Goal: Task Accomplishment & Management: Complete application form

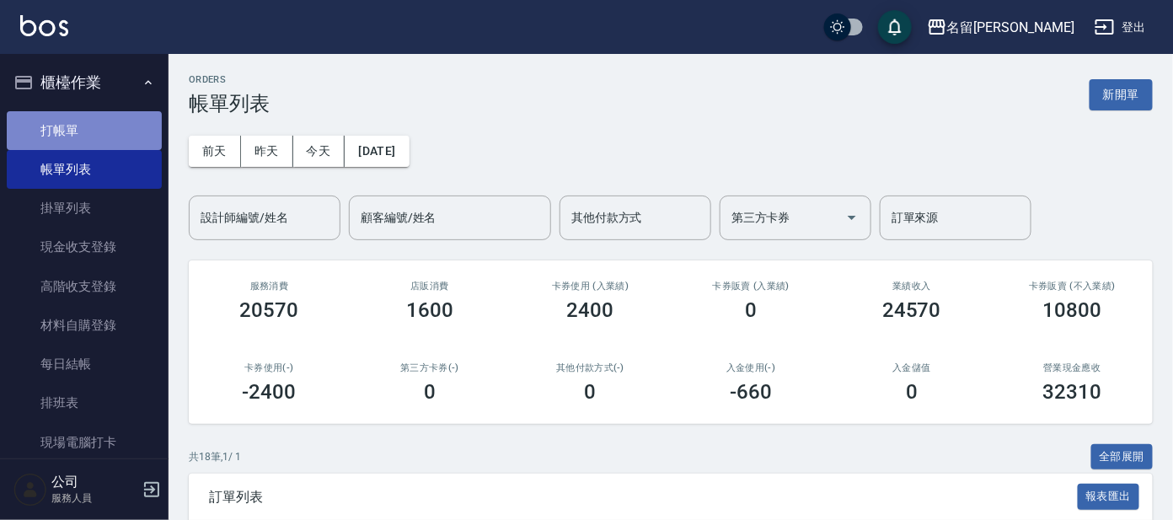
click at [133, 124] on link "打帳單" at bounding box center [84, 130] width 155 height 39
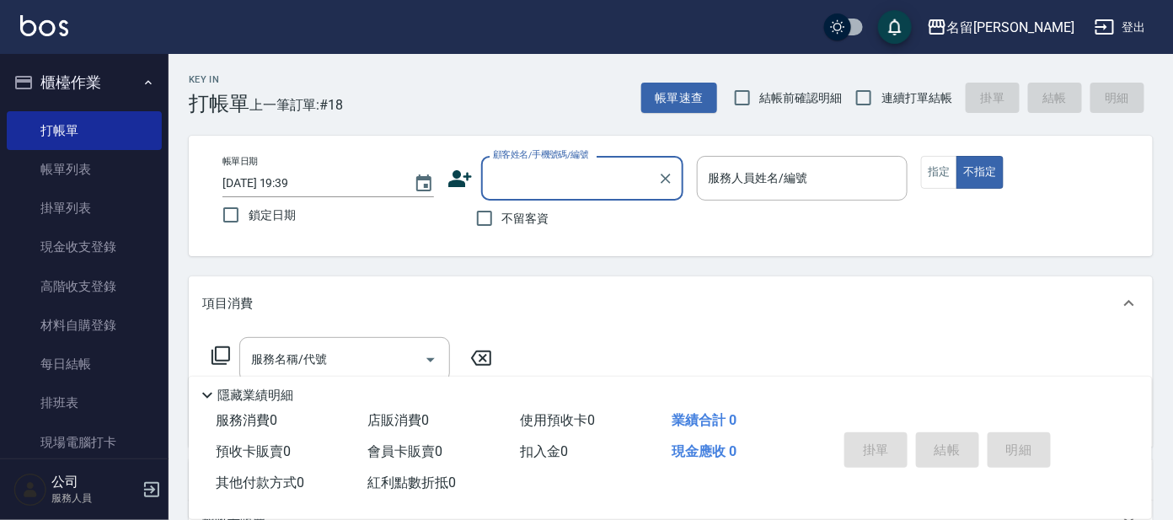
drag, startPoint x: 501, startPoint y: 185, endPoint x: 523, endPoint y: 180, distance: 22.5
click at [510, 184] on input "顧客姓名/手機號碼/編號" at bounding box center [570, 177] width 162 height 29
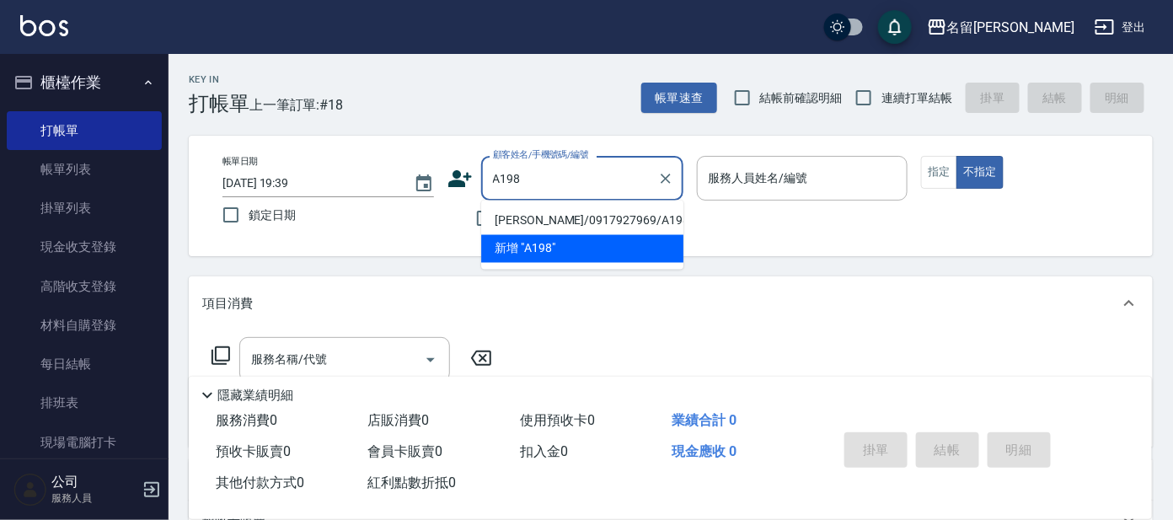
click at [559, 209] on li "[PERSON_NAME]/0917927969/A198" at bounding box center [582, 221] width 202 height 28
type input "[PERSON_NAME]/0917927969/A198"
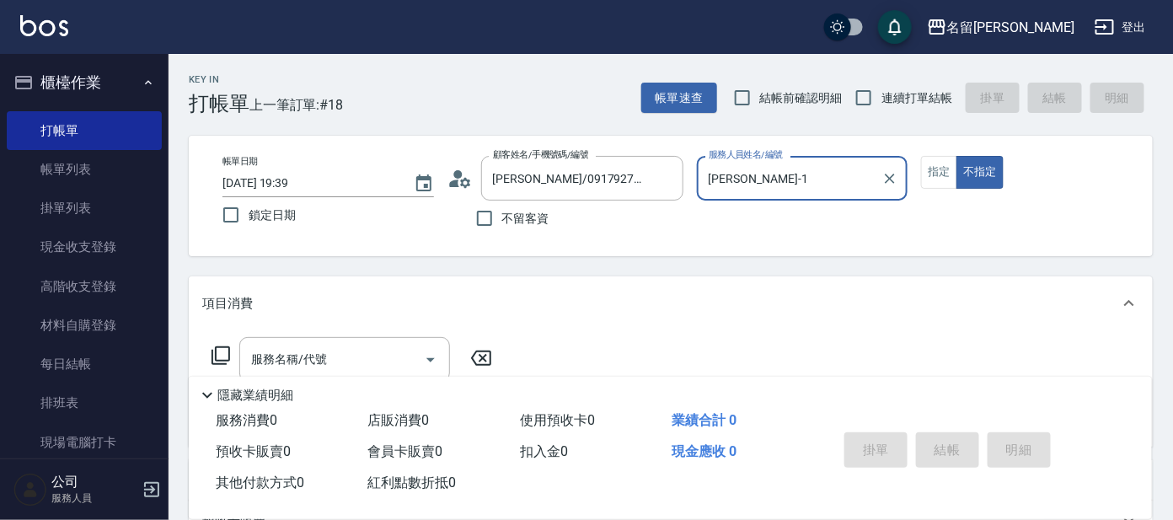
click at [777, 173] on input "[PERSON_NAME]-1" at bounding box center [789, 177] width 171 height 29
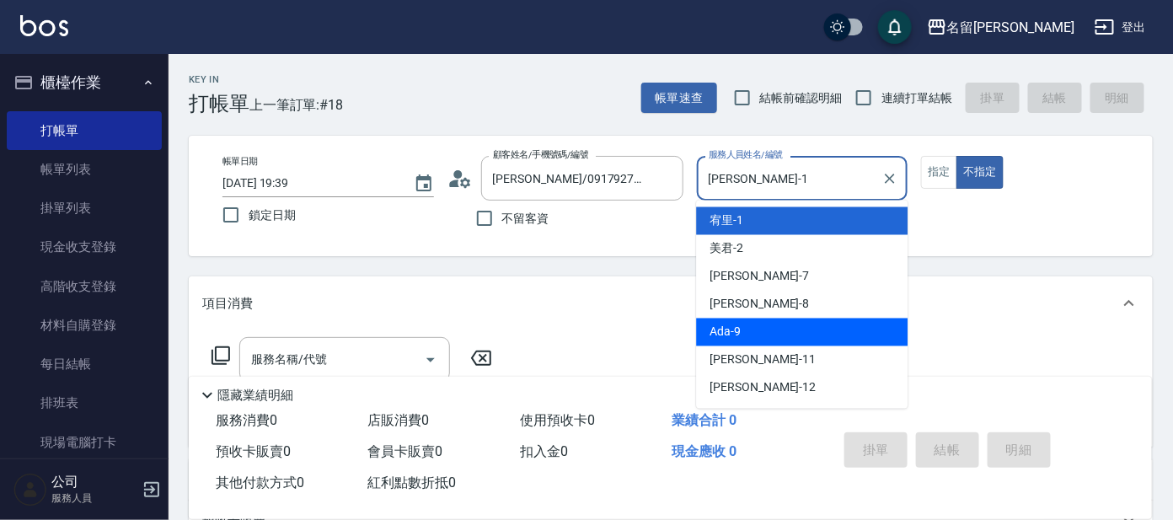
drag, startPoint x: 741, startPoint y: 320, endPoint x: 764, endPoint y: 307, distance: 27.2
click at [742, 320] on div "Ada -9" at bounding box center [801, 333] width 211 height 28
type input "Ada-9"
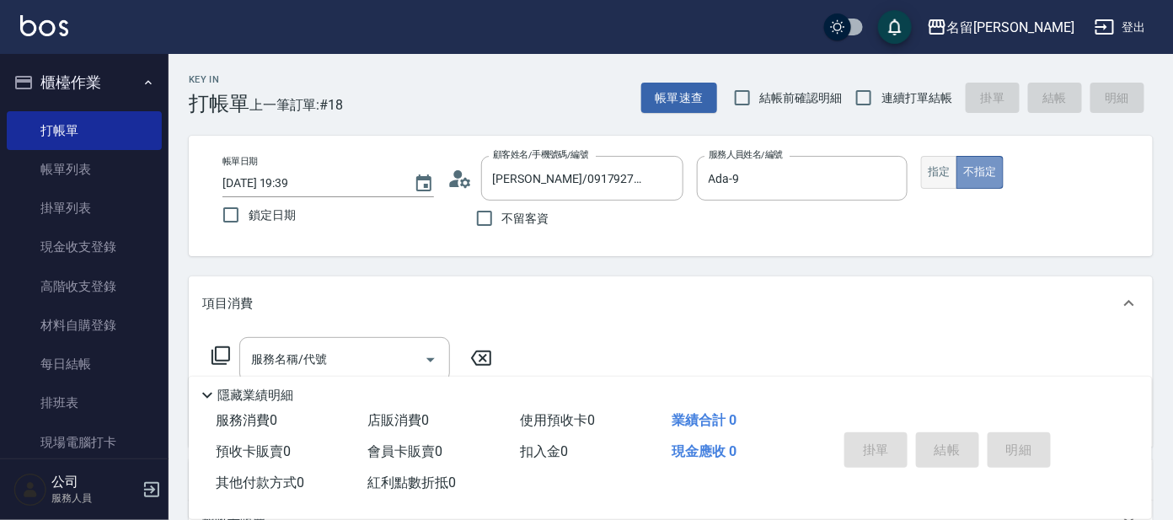
drag, startPoint x: 960, startPoint y: 161, endPoint x: 943, endPoint y: 172, distance: 20.1
click at [957, 164] on button "不指定" at bounding box center [979, 172] width 47 height 33
click at [941, 173] on button "指定" at bounding box center [939, 172] width 36 height 33
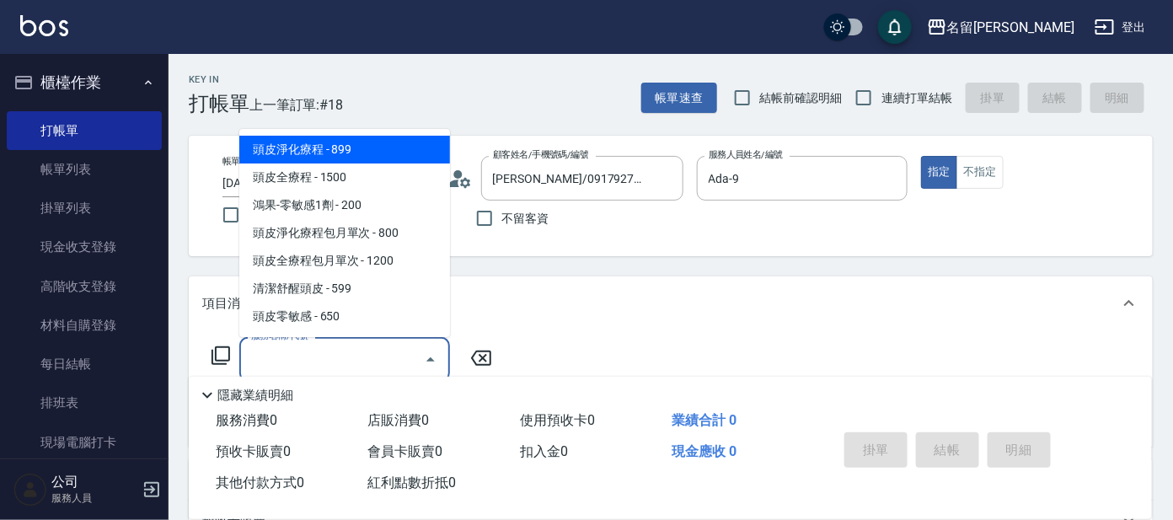
drag, startPoint x: 324, startPoint y: 351, endPoint x: 335, endPoint y: 342, distance: 14.3
click at [332, 345] on input "服務名稱/代號" at bounding box center [332, 359] width 170 height 29
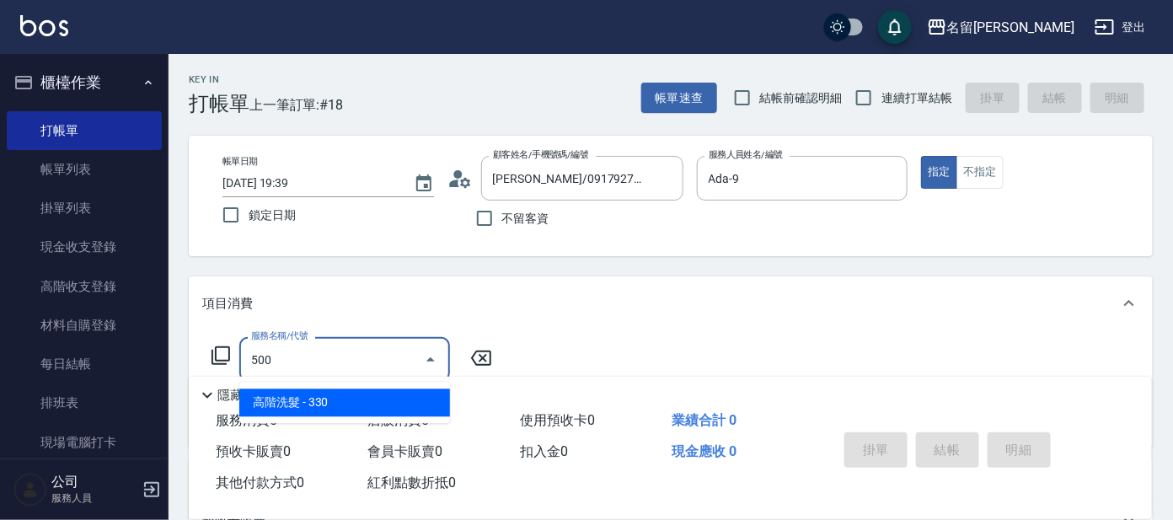
click at [329, 401] on span "高階洗髮 - 330" at bounding box center [344, 403] width 211 height 28
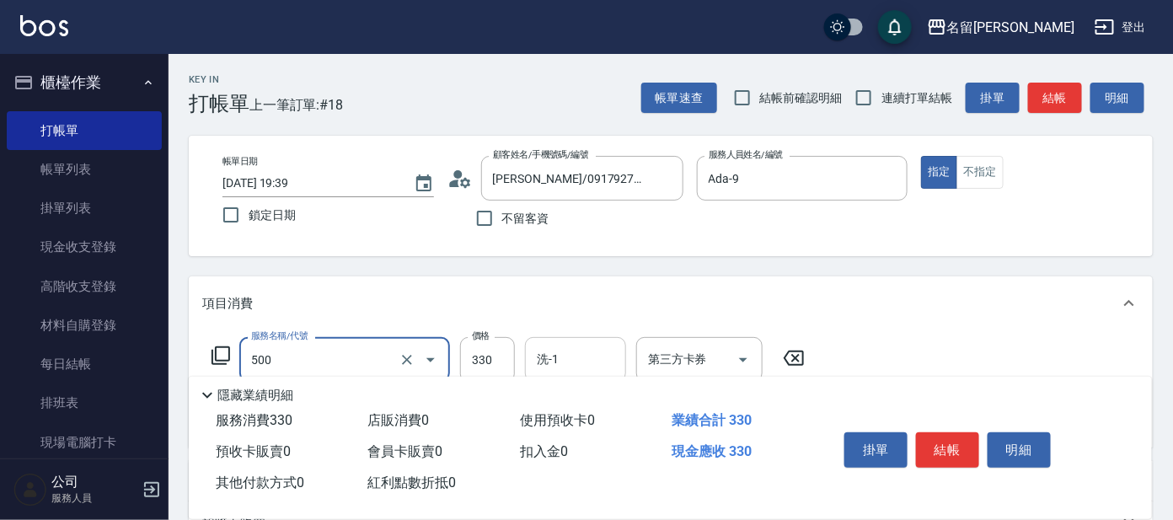
type input "高階洗髮(500)"
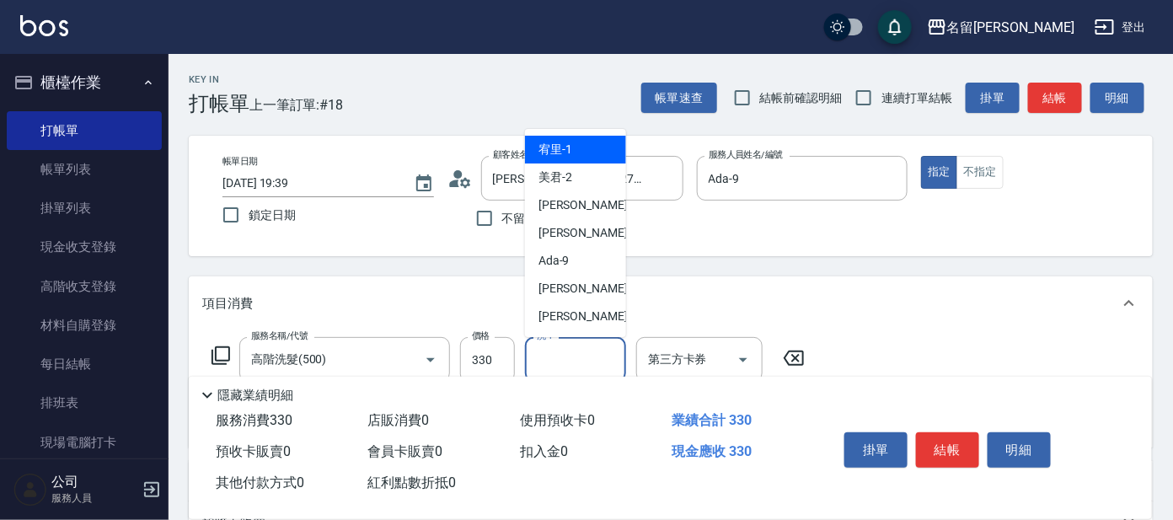
click at [541, 360] on input "洗-1" at bounding box center [576, 359] width 86 height 29
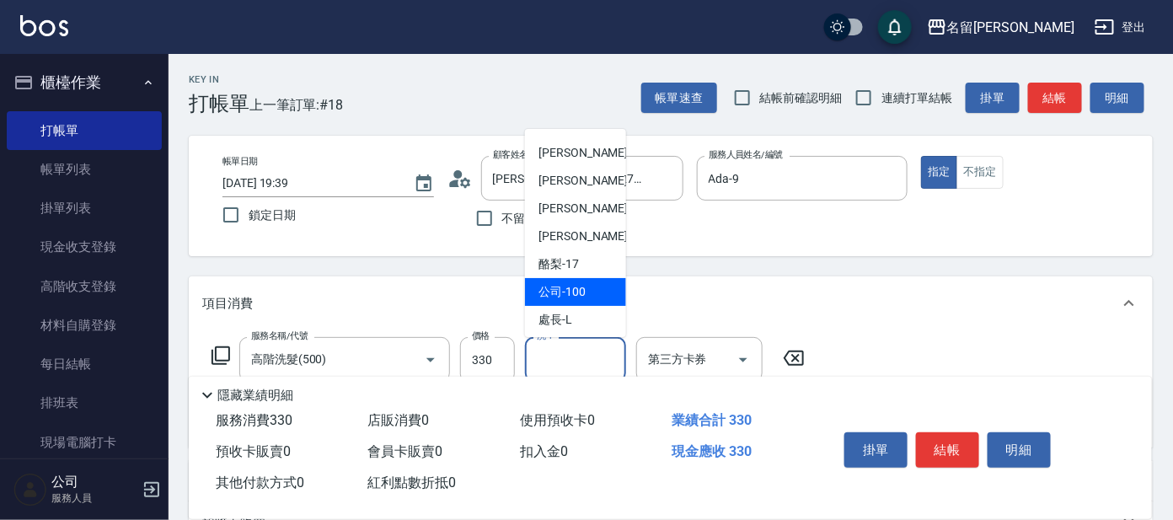
scroll to position [138, 0]
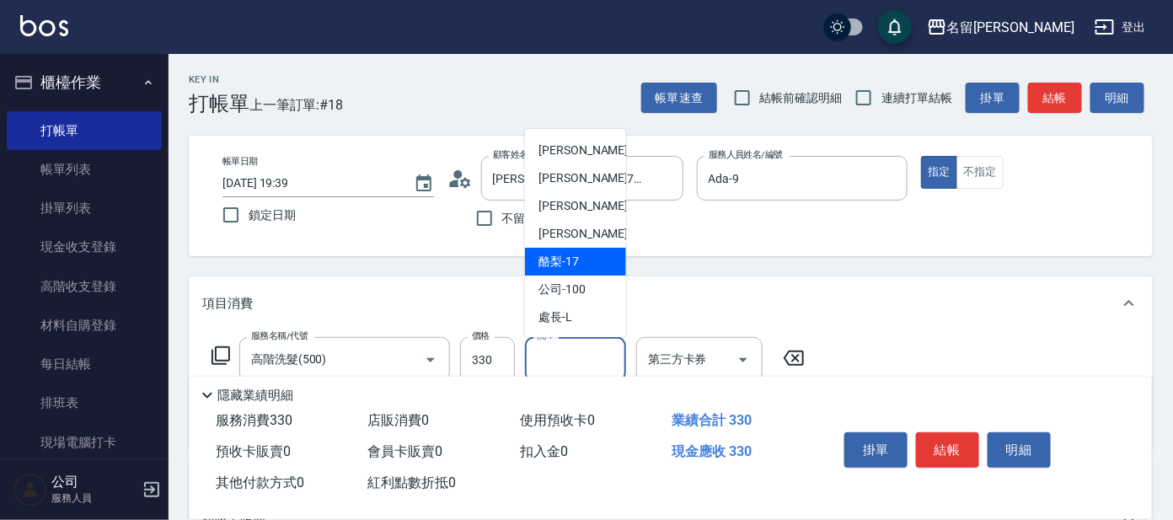
click at [579, 254] on div "酪梨 -17" at bounding box center [575, 262] width 101 height 28
type input "酪梨-17"
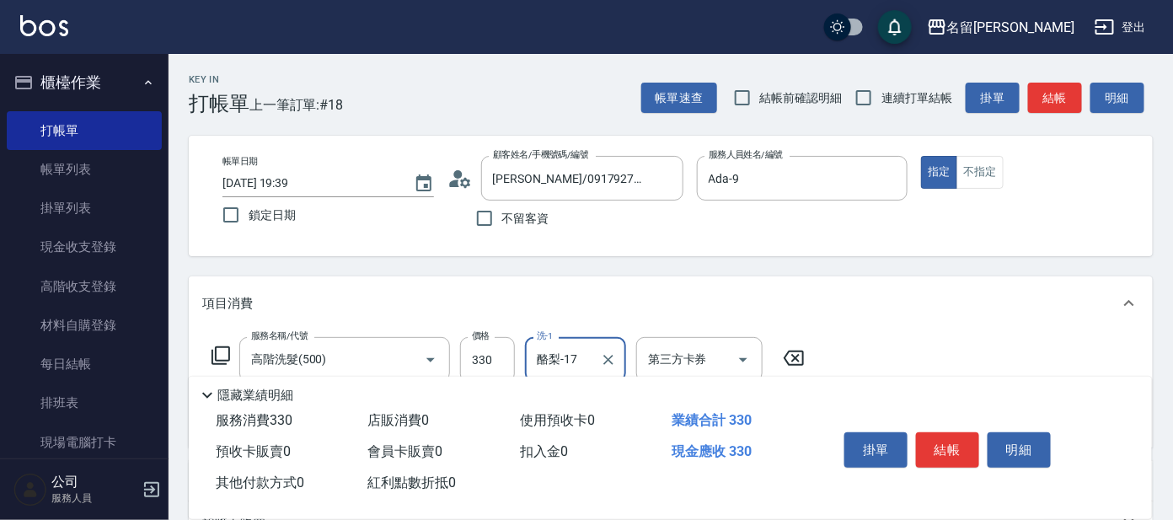
drag, startPoint x: 915, startPoint y: 436, endPoint x: 930, endPoint y: 441, distance: 16.0
click at [918, 438] on button "結帳" at bounding box center [947, 449] width 63 height 35
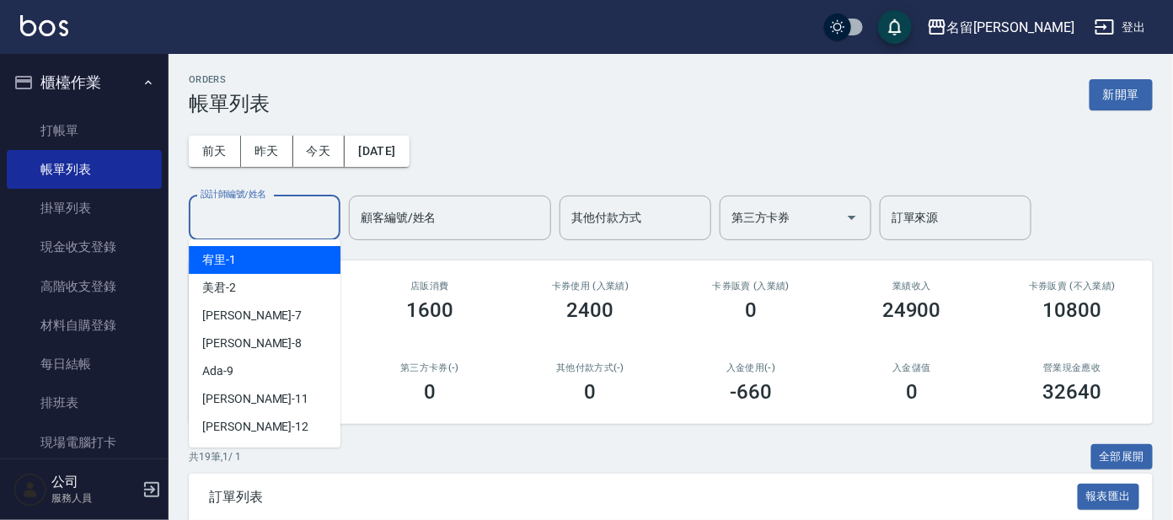
drag, startPoint x: 276, startPoint y: 204, endPoint x: 274, endPoint y: 289, distance: 85.1
click at [276, 205] on input "設計師編號/姓名" at bounding box center [264, 217] width 137 height 29
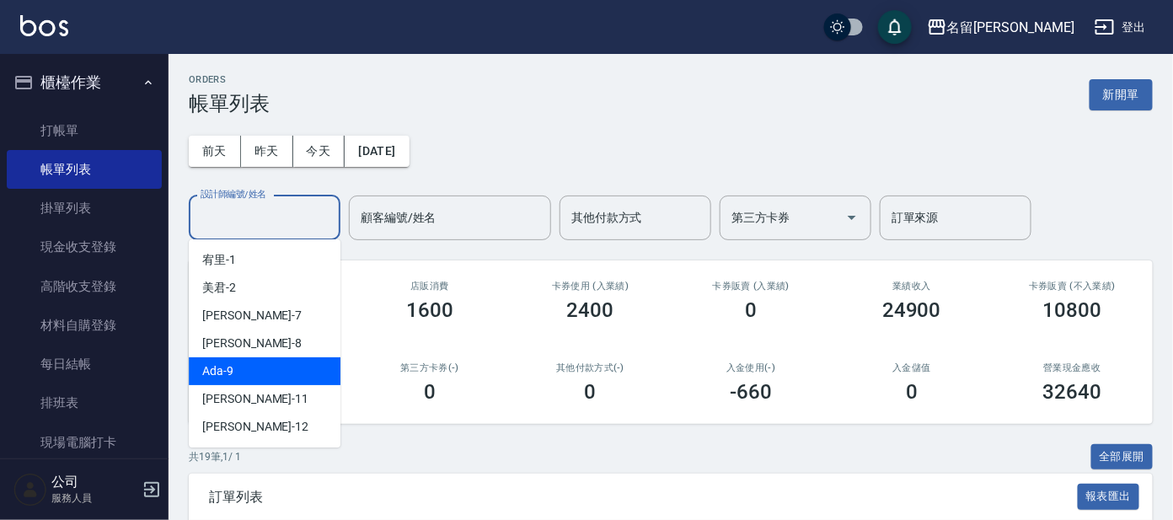
click at [275, 376] on div "Ada -9" at bounding box center [265, 371] width 152 height 28
type input "Ada-9"
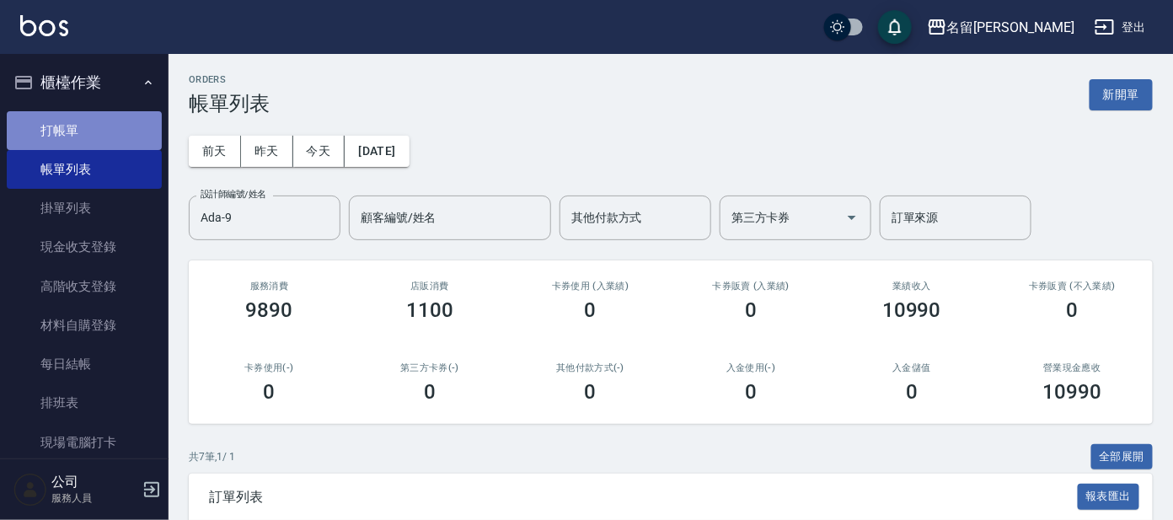
click at [114, 122] on link "打帳單" at bounding box center [84, 130] width 155 height 39
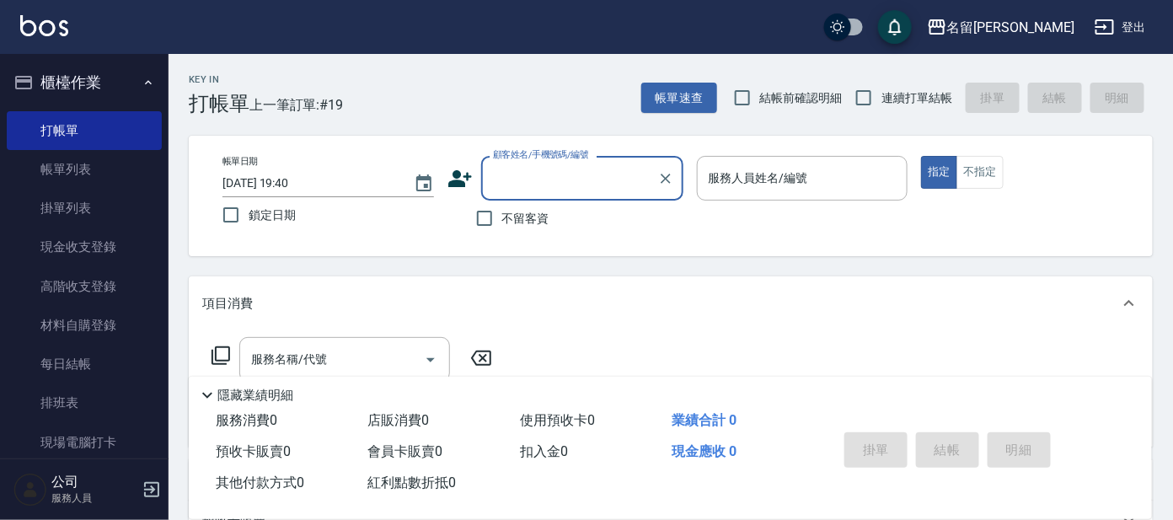
click at [559, 184] on input "顧客姓名/手機號碼/編號" at bounding box center [570, 177] width 162 height 29
drag, startPoint x: 537, startPoint y: 174, endPoint x: 552, endPoint y: 172, distance: 15.3
click at [547, 173] on input "顧客姓名/手機號碼/編號" at bounding box center [570, 177] width 162 height 29
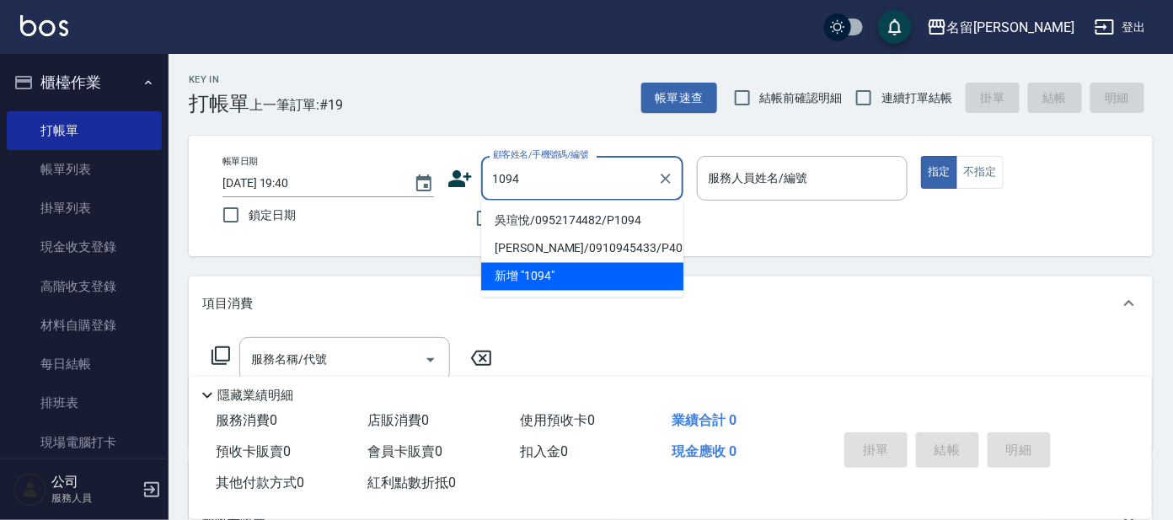
click at [604, 212] on li "吳瑄悅/0952174482/P1094" at bounding box center [582, 221] width 202 height 28
type input "吳瑄悅/0952174482/P1094"
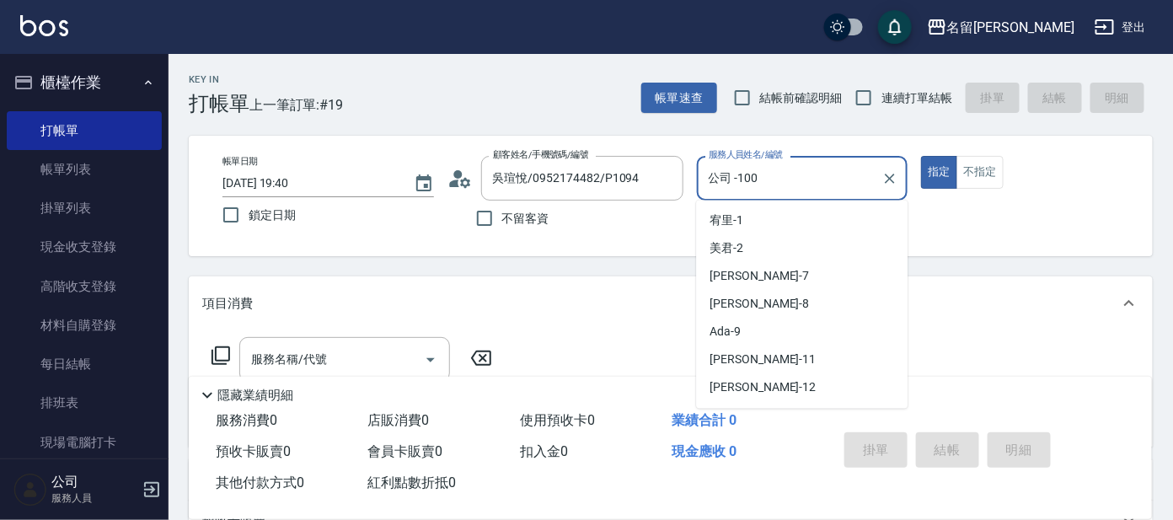
click at [765, 173] on input "公司 -100" at bounding box center [789, 177] width 171 height 29
drag, startPoint x: 801, startPoint y: 317, endPoint x: 798, endPoint y: 329, distance: 13.1
click at [798, 329] on ul "[PERSON_NAME] -1 美君 -2 小鳳 -7 [PERSON_NAME] -8 Ada -9 [PERSON_NAME] -11 云潔 -12 […" at bounding box center [801, 305] width 211 height 208
click at [798, 329] on div "Ada -9" at bounding box center [801, 333] width 211 height 28
type input "Ada-9"
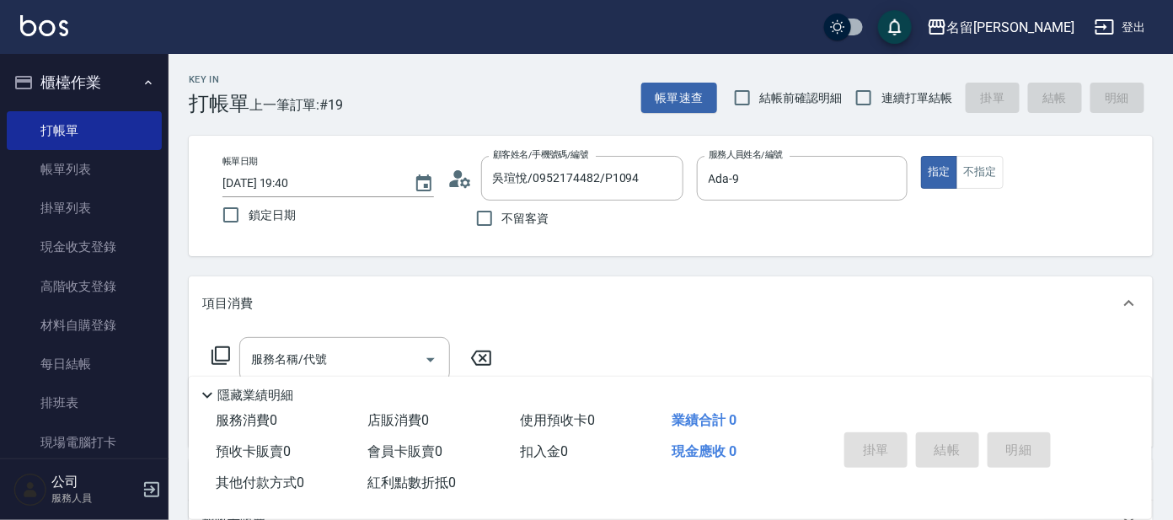
click at [226, 352] on icon at bounding box center [221, 355] width 20 height 20
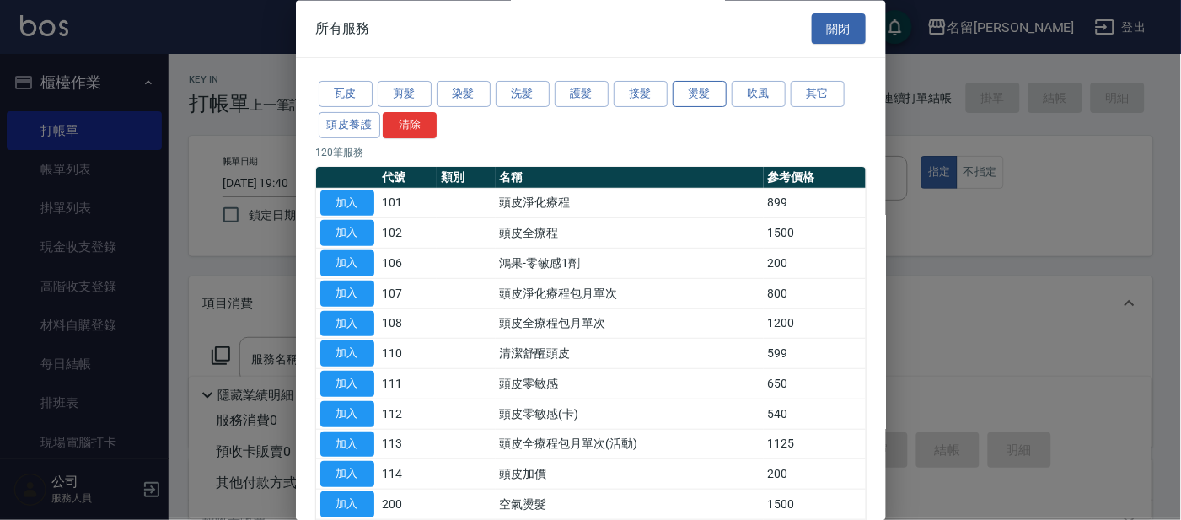
click at [702, 89] on button "燙髮" at bounding box center [699, 95] width 54 height 26
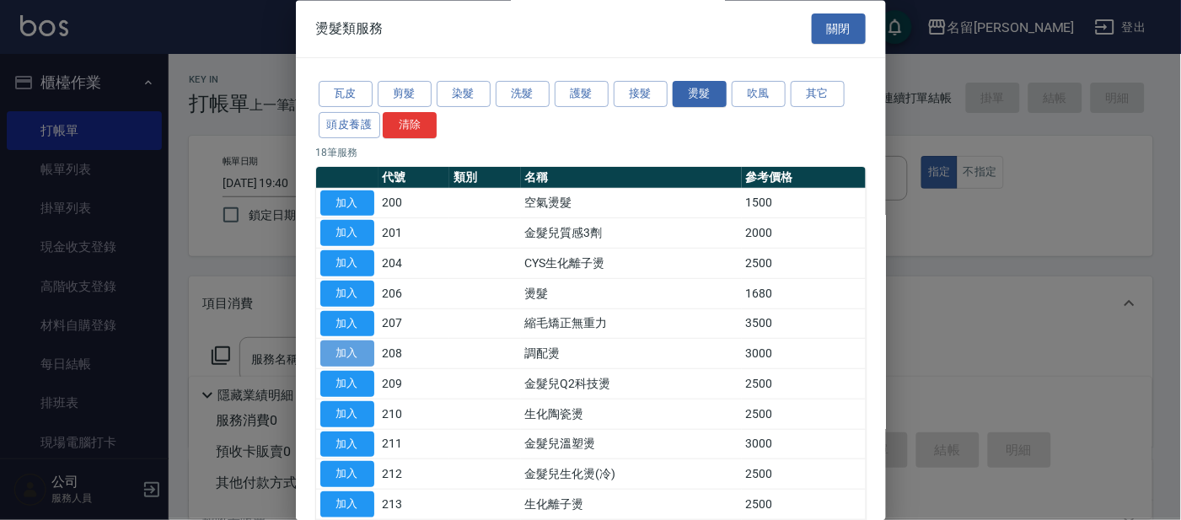
click at [343, 349] on button "加入" at bounding box center [347, 354] width 54 height 26
type input "調配燙(208)"
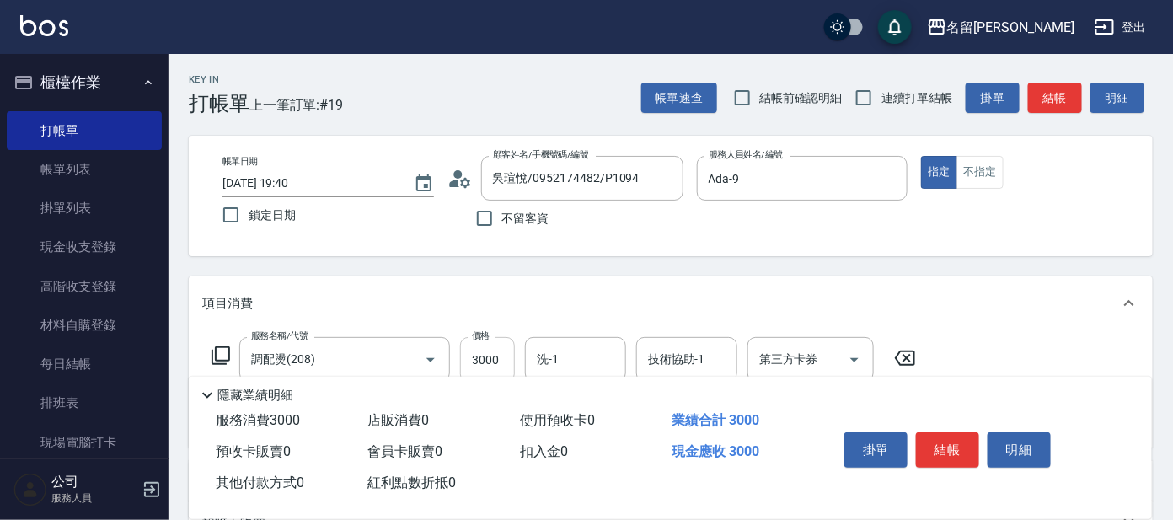
click at [489, 359] on input "3000" at bounding box center [487, 360] width 55 height 46
type input "4000"
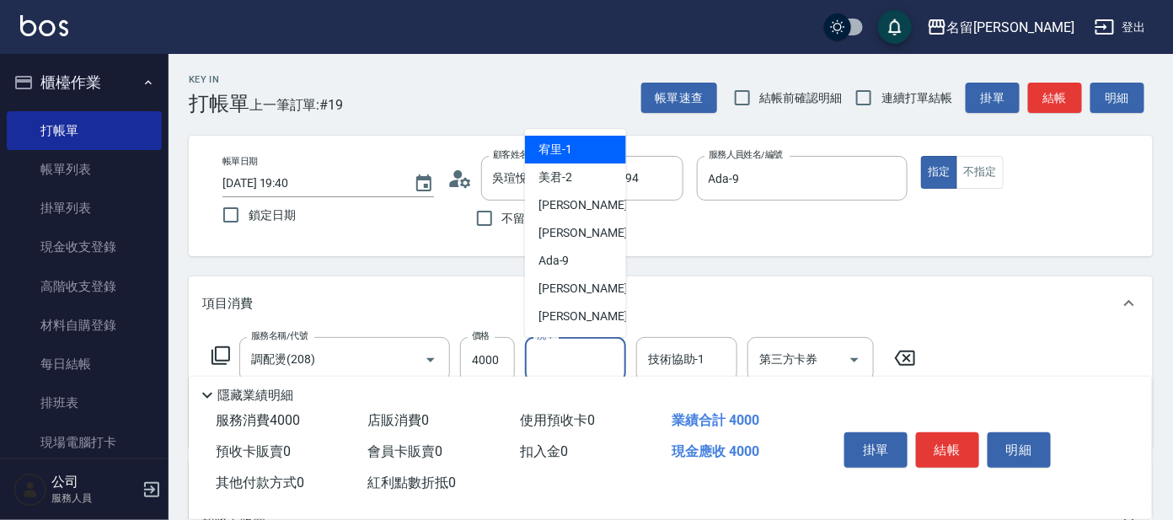
click at [570, 356] on input "洗-1" at bounding box center [576, 359] width 86 height 29
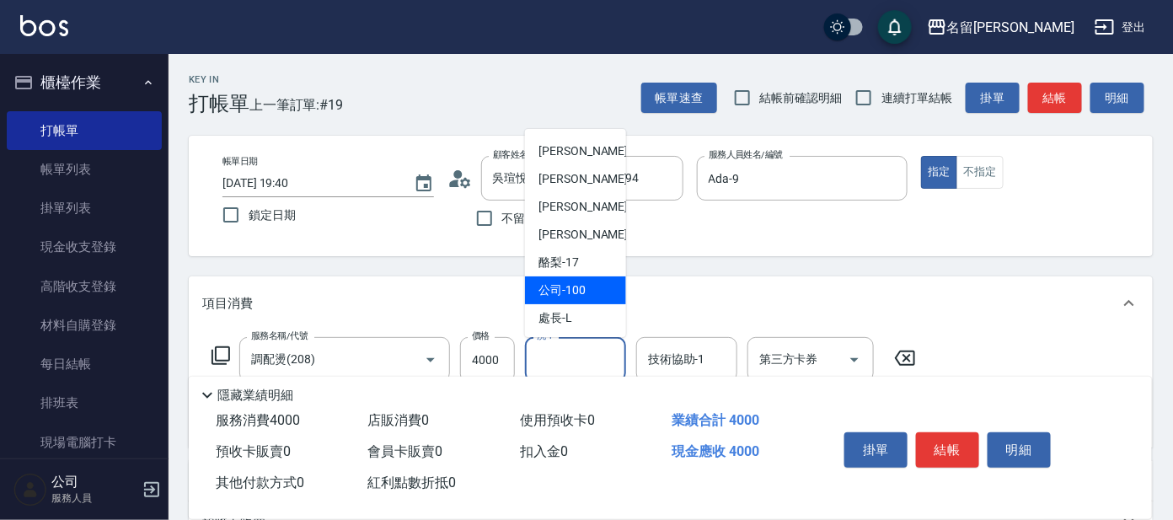
scroll to position [138, 0]
click at [598, 273] on div "酪梨 -17" at bounding box center [575, 262] width 101 height 28
type input "酪梨-17"
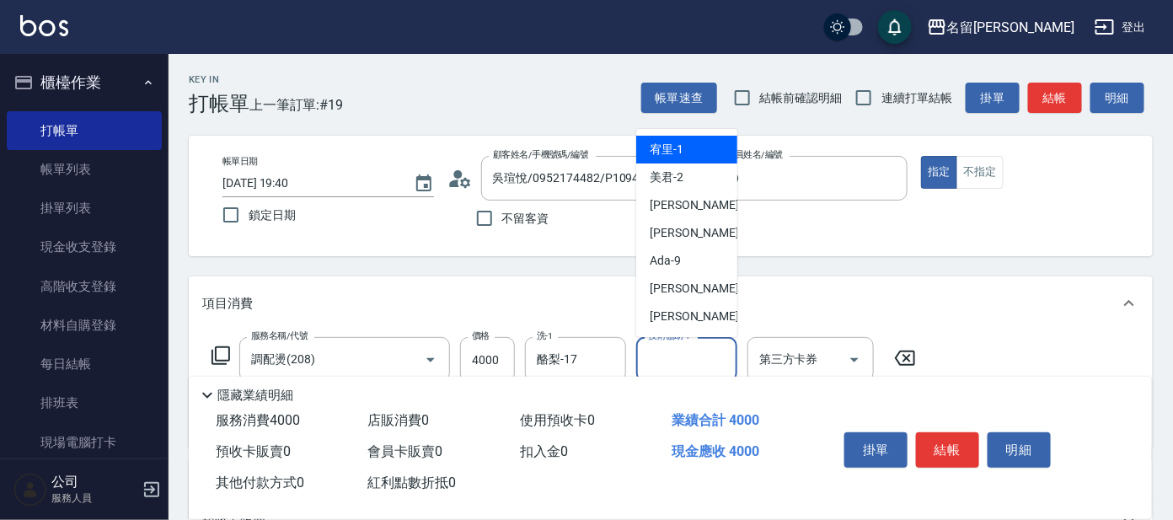
click at [713, 348] on input "技術協助-1" at bounding box center [687, 359] width 86 height 29
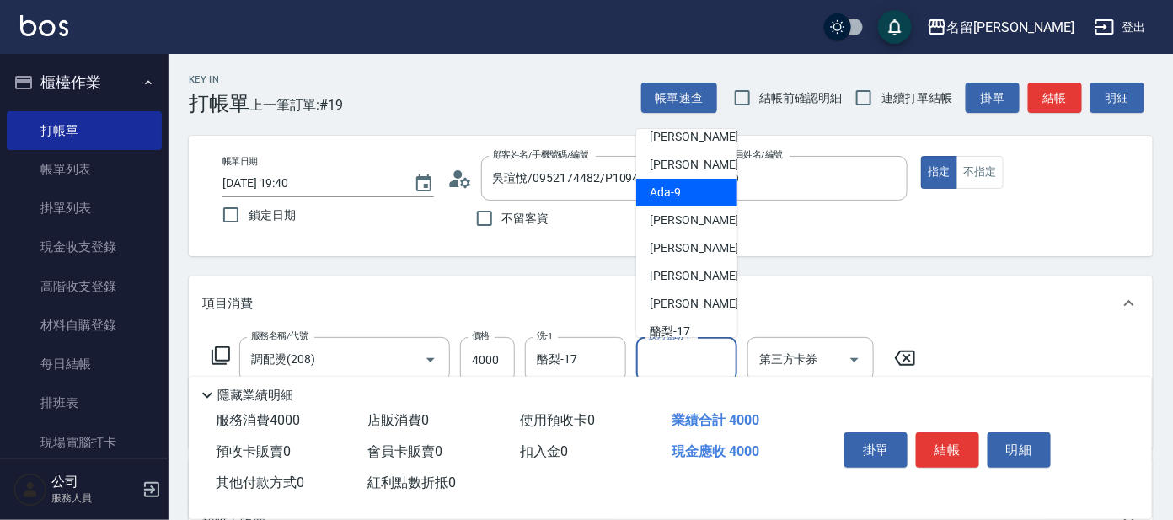
scroll to position [104, 0]
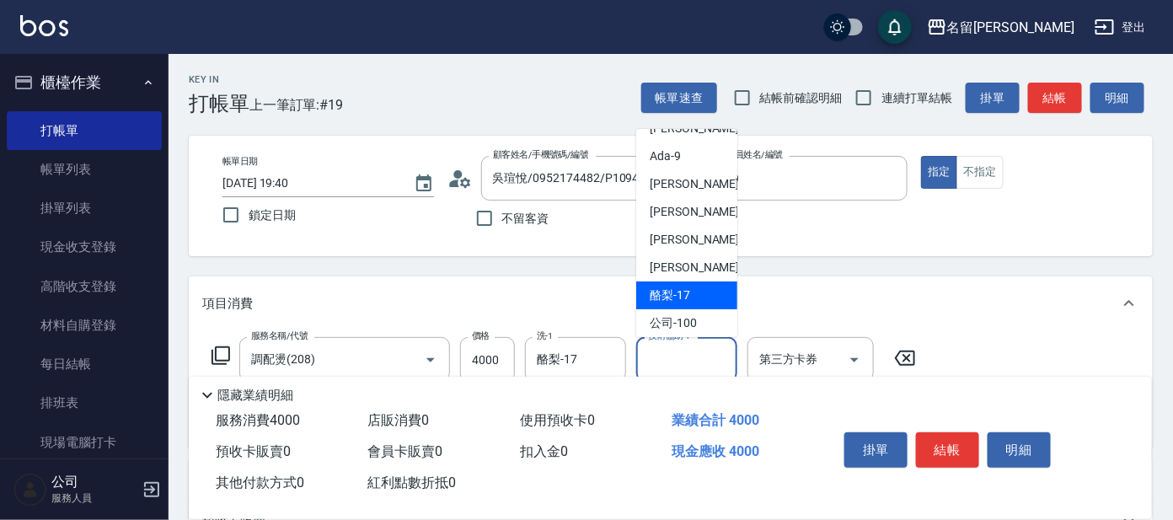
click at [695, 284] on div "酪梨 -17" at bounding box center [686, 295] width 101 height 28
type input "酪梨-17"
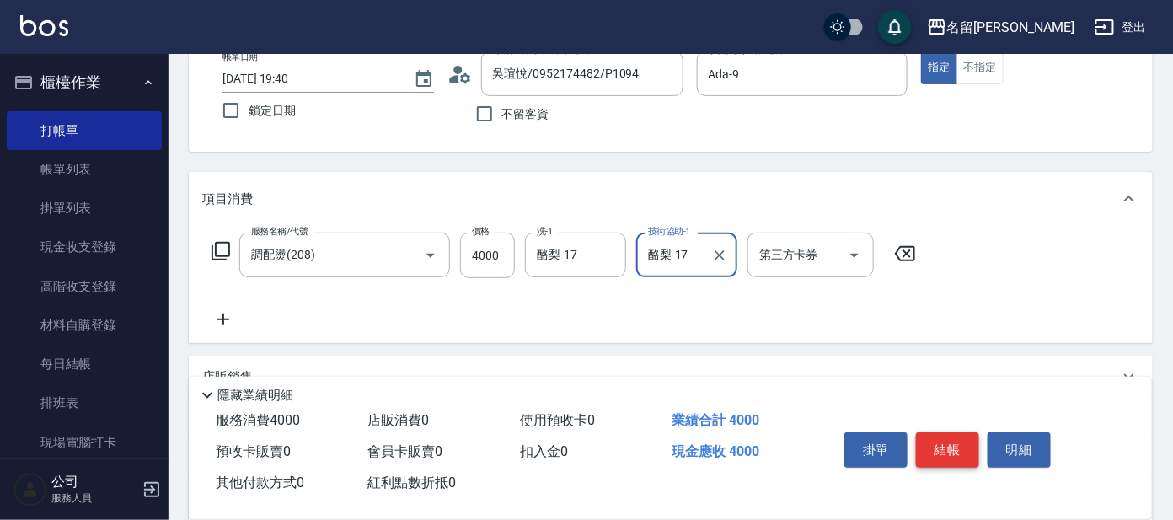
click at [937, 447] on button "結帳" at bounding box center [947, 449] width 63 height 35
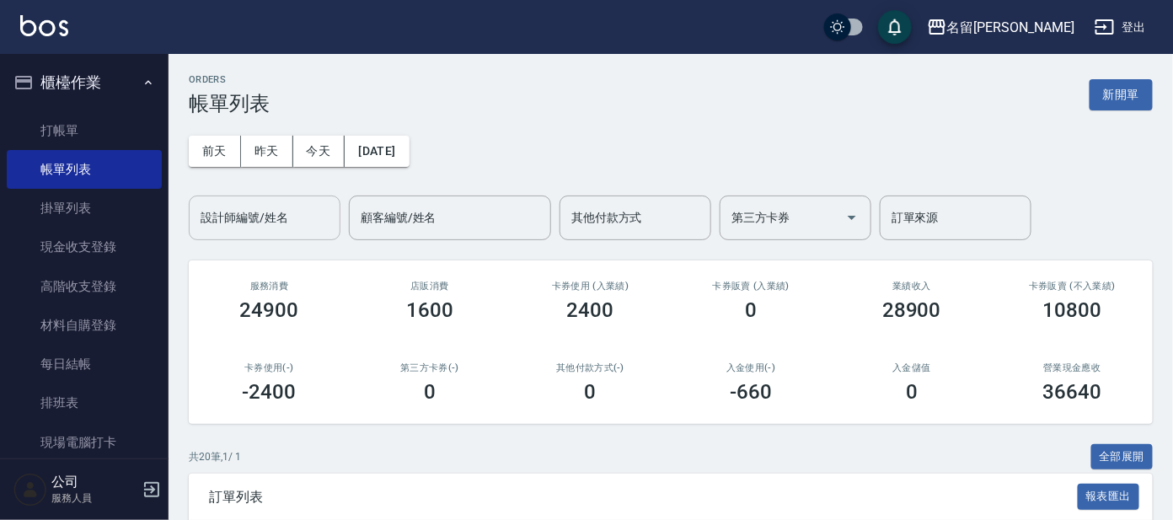
click at [272, 235] on div "設計師編號/姓名" at bounding box center [265, 217] width 152 height 45
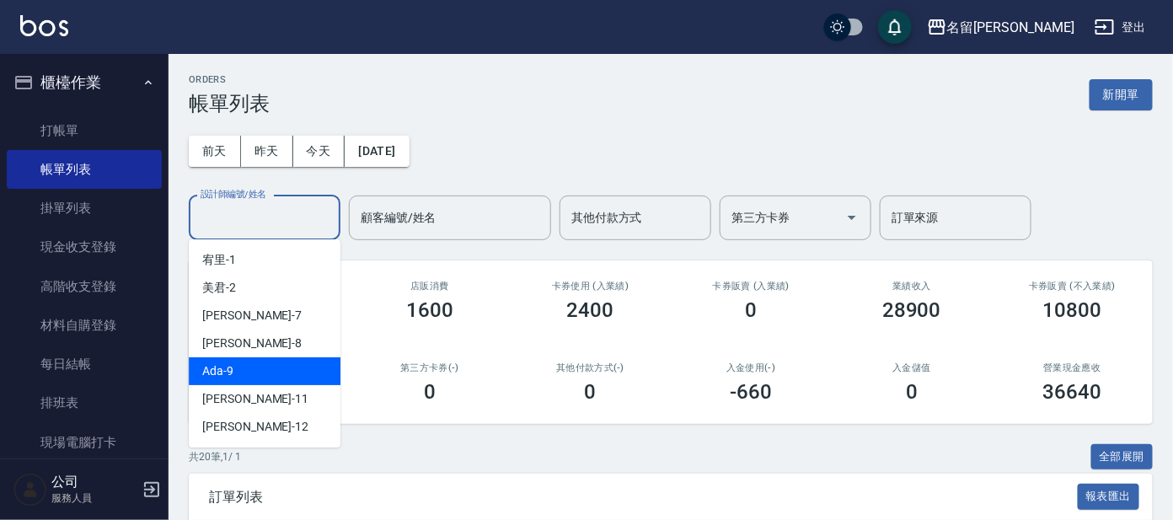
click at [281, 376] on div "Ada -9" at bounding box center [265, 371] width 152 height 28
type input "Ada-9"
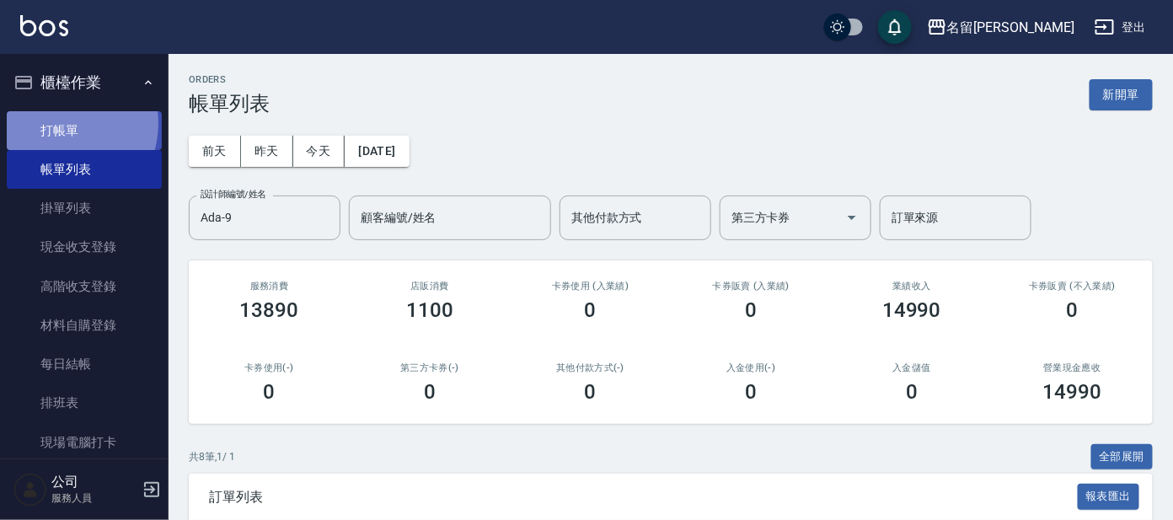
click at [61, 123] on link "打帳單" at bounding box center [84, 130] width 155 height 39
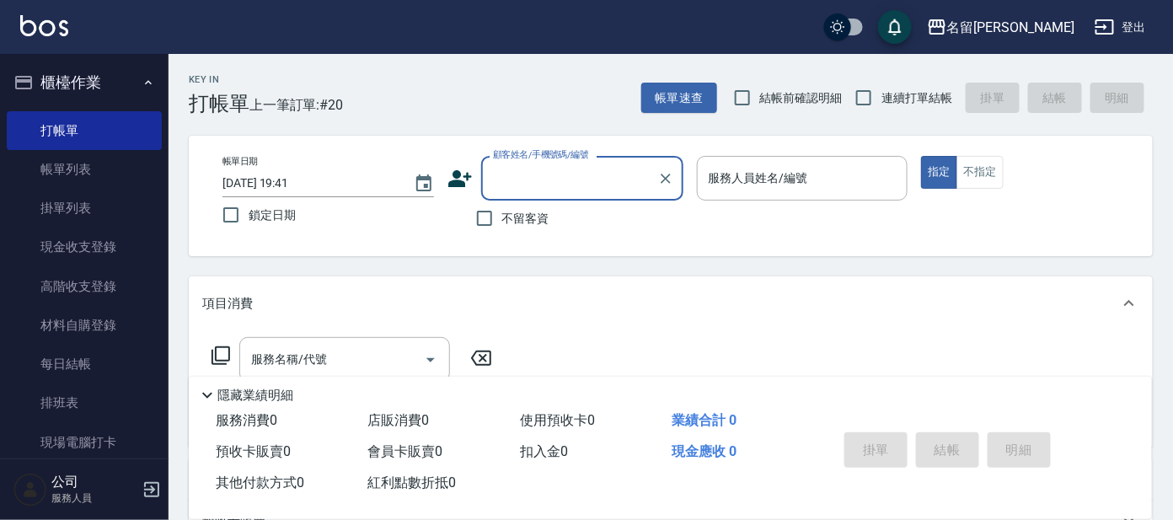
click at [511, 188] on input "顧客姓名/手機號碼/編號" at bounding box center [570, 177] width 162 height 29
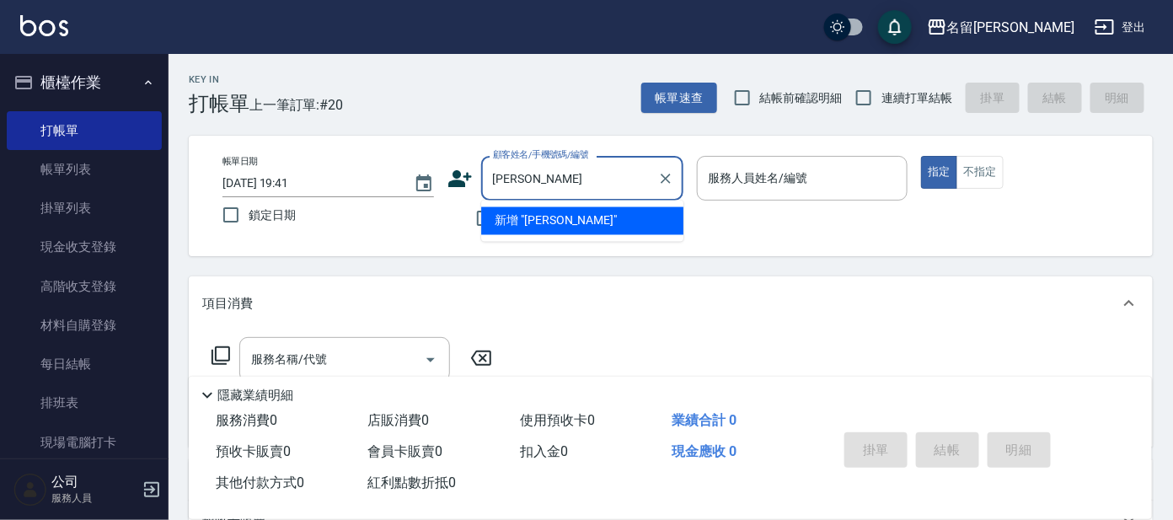
click at [592, 189] on input "[PERSON_NAME]" at bounding box center [570, 177] width 162 height 29
click at [493, 179] on input "[PERSON_NAME]" at bounding box center [570, 177] width 162 height 29
click at [613, 179] on input "[PERSON_NAME]" at bounding box center [570, 177] width 162 height 29
type input "珮"
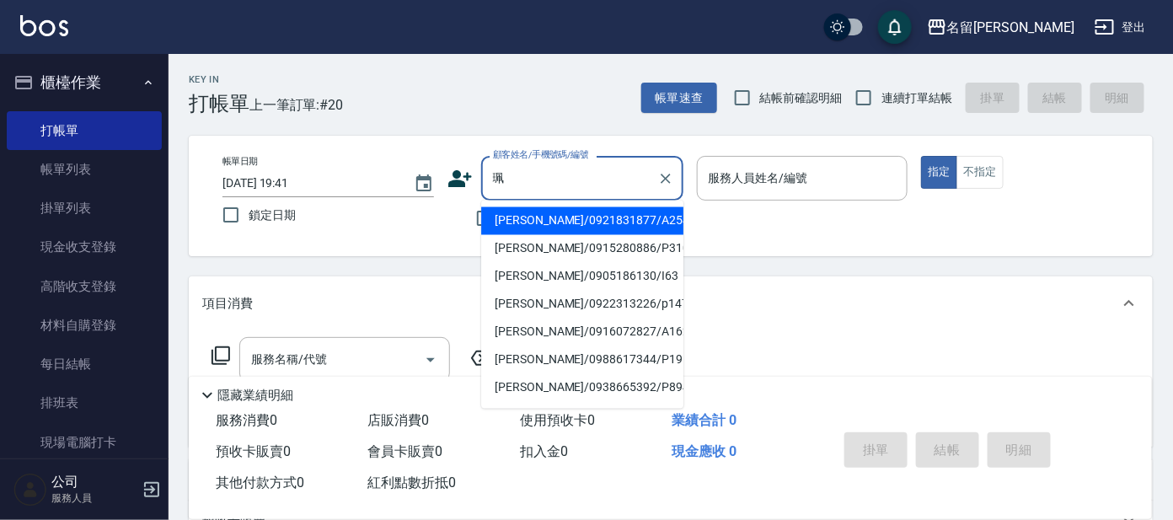
click at [596, 163] on input "珮" at bounding box center [570, 177] width 162 height 29
type input "ㄆ"
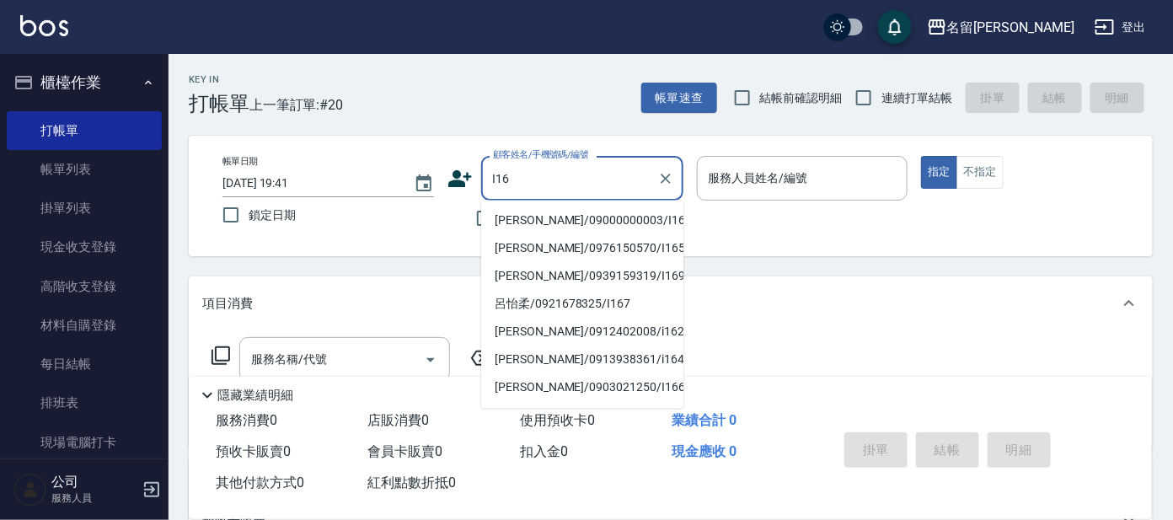
click at [578, 218] on li "[PERSON_NAME]/09000000003/I16" at bounding box center [582, 221] width 202 height 28
type input "[PERSON_NAME]/09000000003/I16"
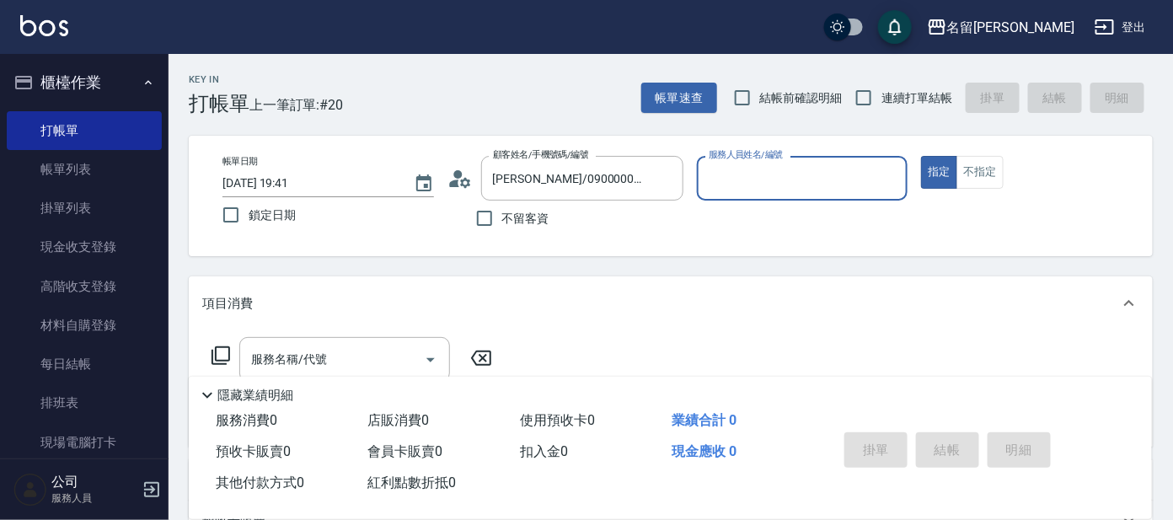
type input "Ada-9"
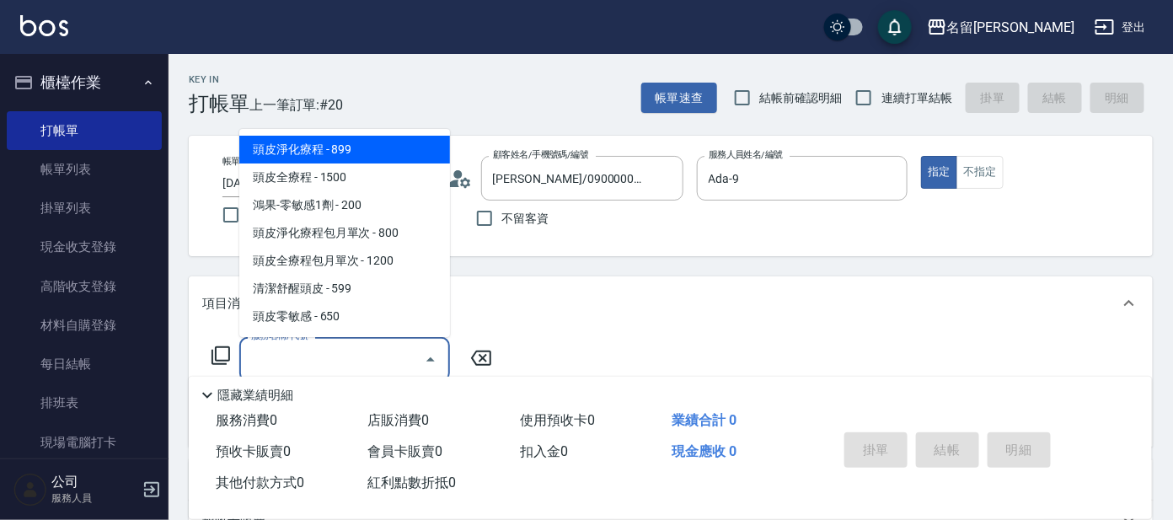
drag, startPoint x: 379, startPoint y: 356, endPoint x: 315, endPoint y: 367, distance: 65.0
click at [381, 352] on input "服務名稱/代號" at bounding box center [332, 359] width 170 height 29
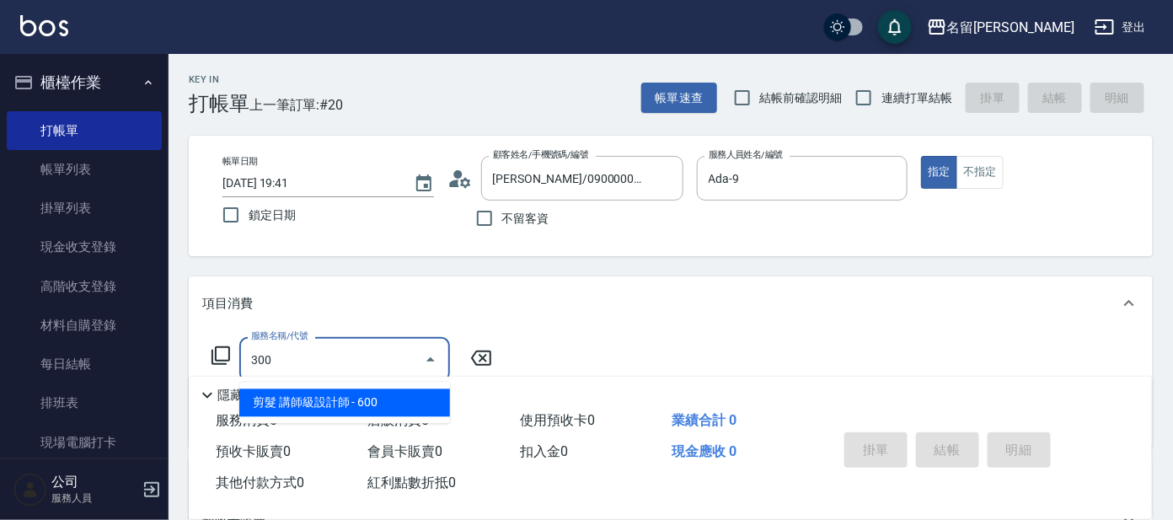
click at [343, 396] on span "剪髮 講師級設計師 - 600" at bounding box center [344, 403] width 211 height 28
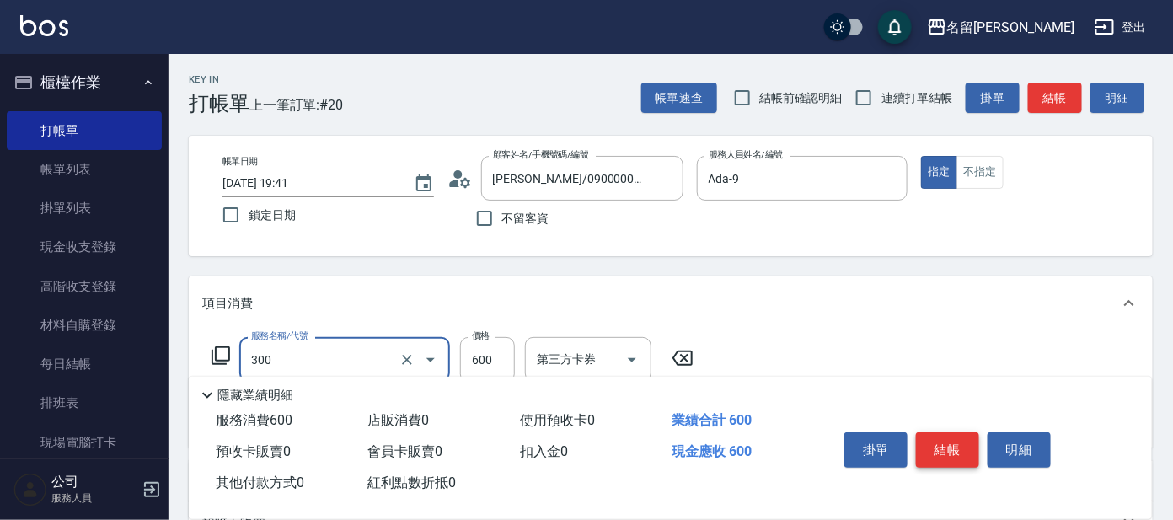
type input "剪髮 講師級設計師(300)"
click at [950, 440] on button "結帳" at bounding box center [947, 449] width 63 height 35
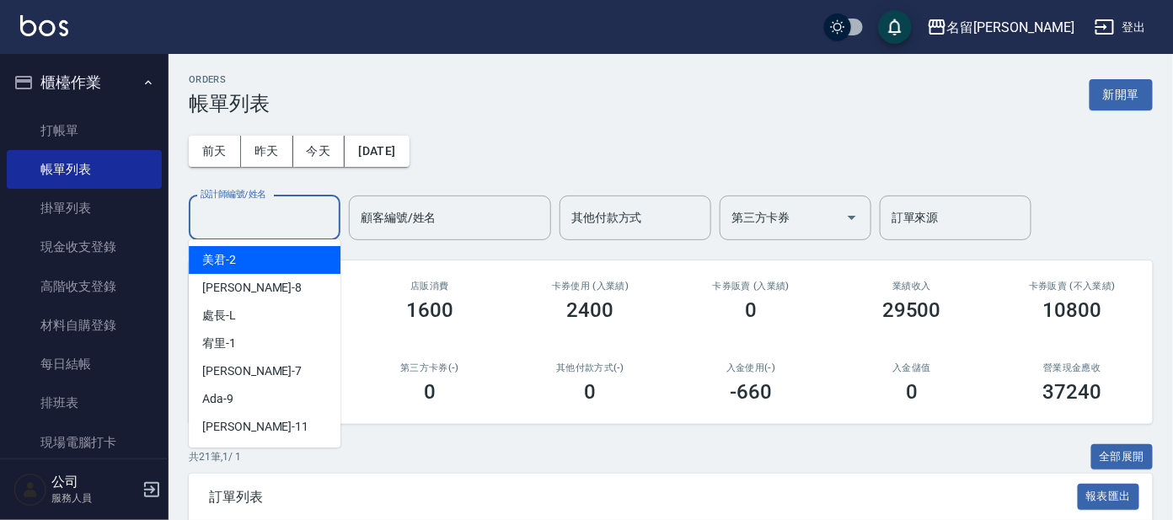
click at [255, 206] on input "設計師編號/姓名" at bounding box center [264, 217] width 137 height 29
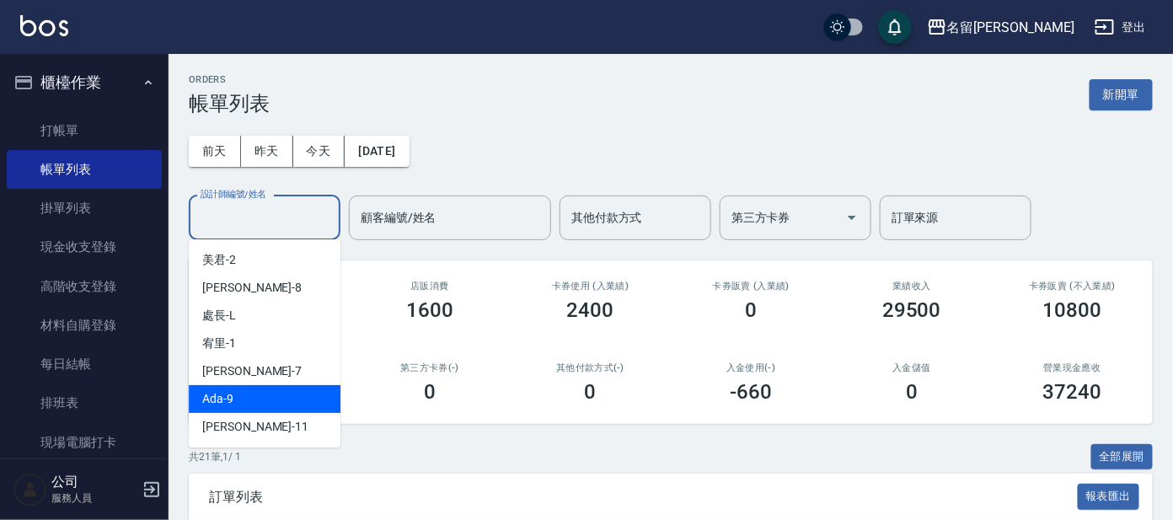
click at [256, 394] on div "Ada -9" at bounding box center [265, 399] width 152 height 28
type input "Ada-9"
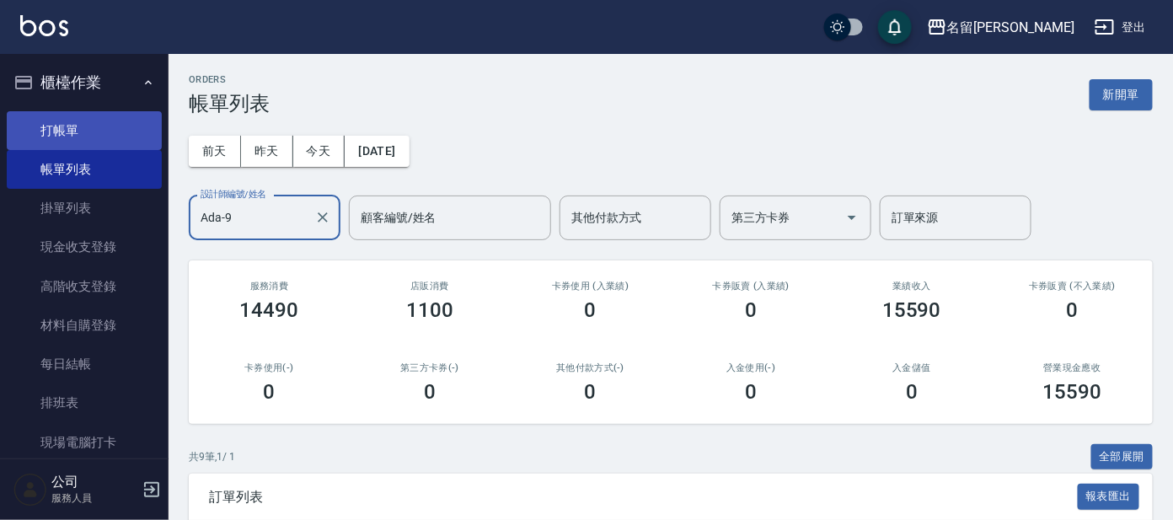
drag, startPoint x: 89, startPoint y: 110, endPoint x: 81, endPoint y: 112, distance: 8.8
click at [89, 110] on ul "打帳單 帳單列表 掛單列表 現金收支登錄 高階收支登錄 材料自購登錄 每日結帳 排班表 現場電腦打卡" at bounding box center [84, 286] width 155 height 364
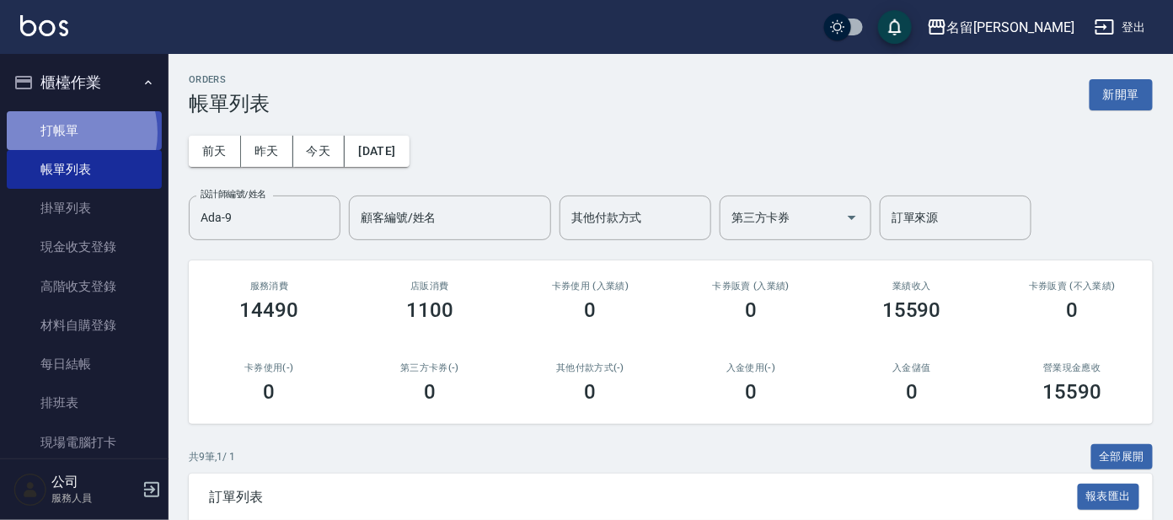
click at [65, 132] on link "打帳單" at bounding box center [84, 130] width 155 height 39
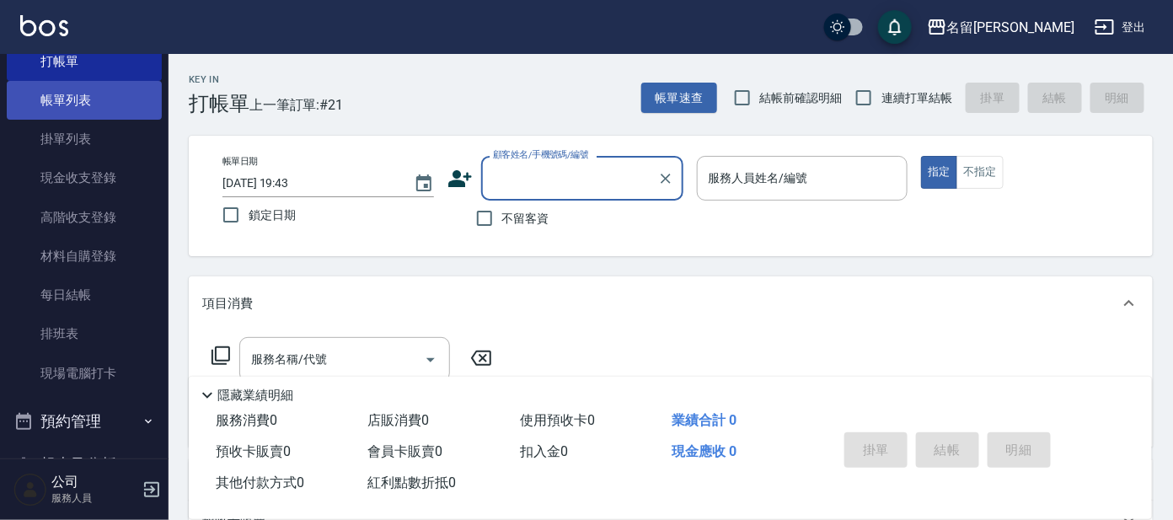
scroll to position [104, 0]
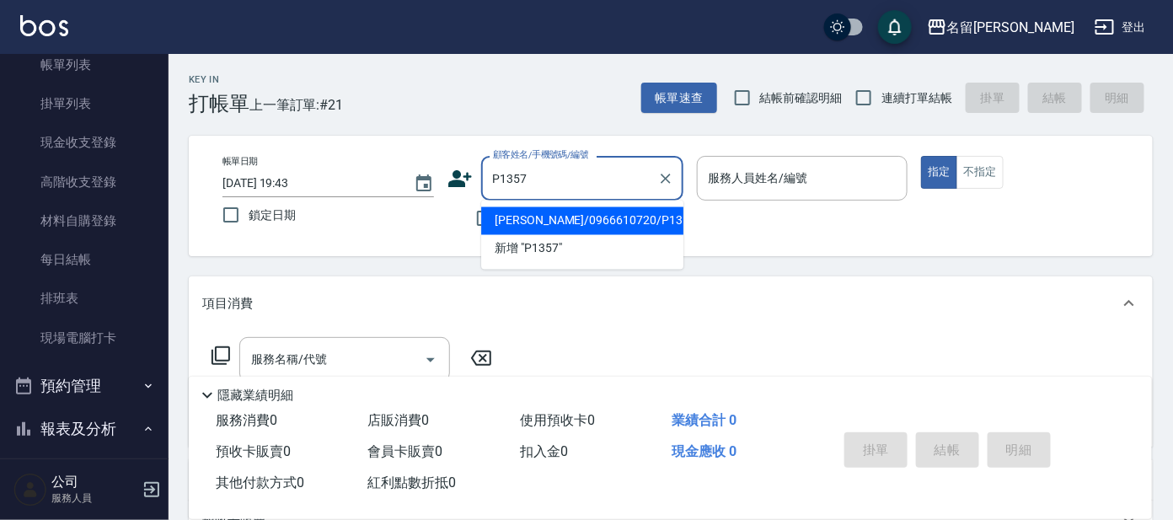
click at [549, 214] on li "[PERSON_NAME]/0966610720/P1357" at bounding box center [582, 221] width 202 height 28
type input "[PERSON_NAME]/0966610720/P1357"
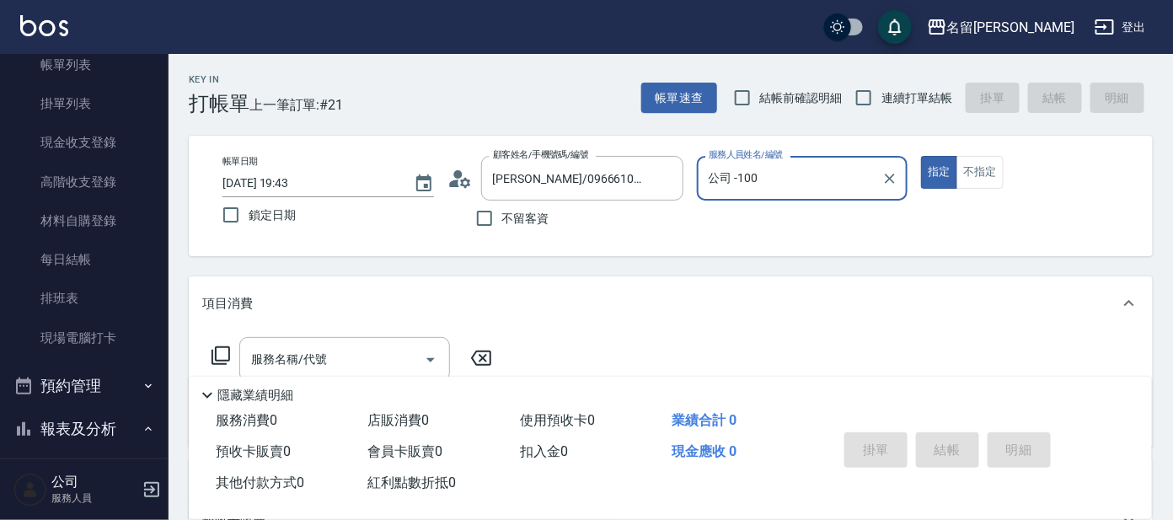
click at [771, 188] on input "公司 -100" at bounding box center [789, 177] width 171 height 29
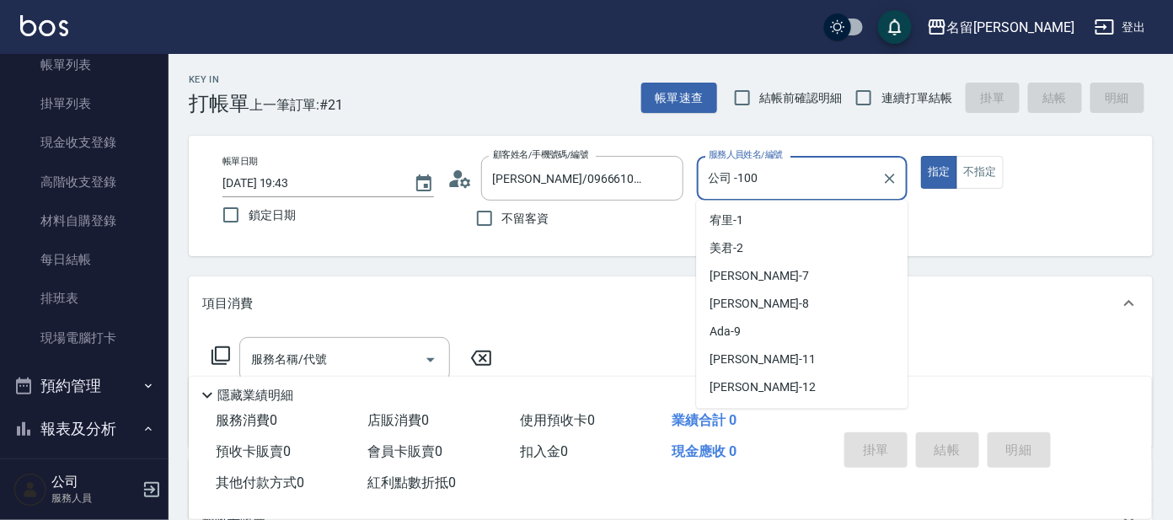
scroll to position [104, 0]
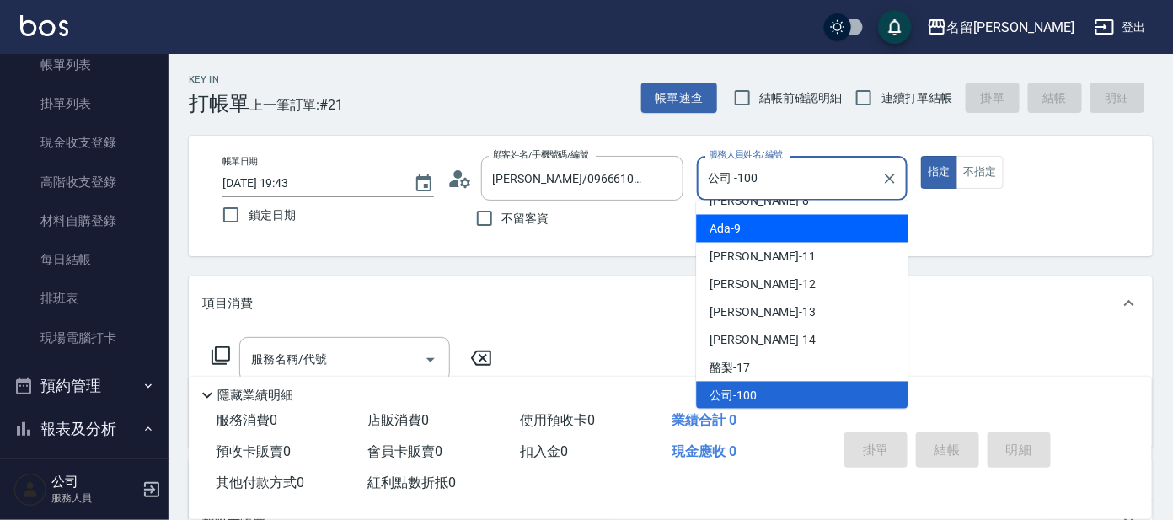
drag, startPoint x: 764, startPoint y: 224, endPoint x: 758, endPoint y: 247, distance: 23.7
click at [764, 225] on div "Ada -9" at bounding box center [801, 229] width 211 height 28
type input "Ada-9"
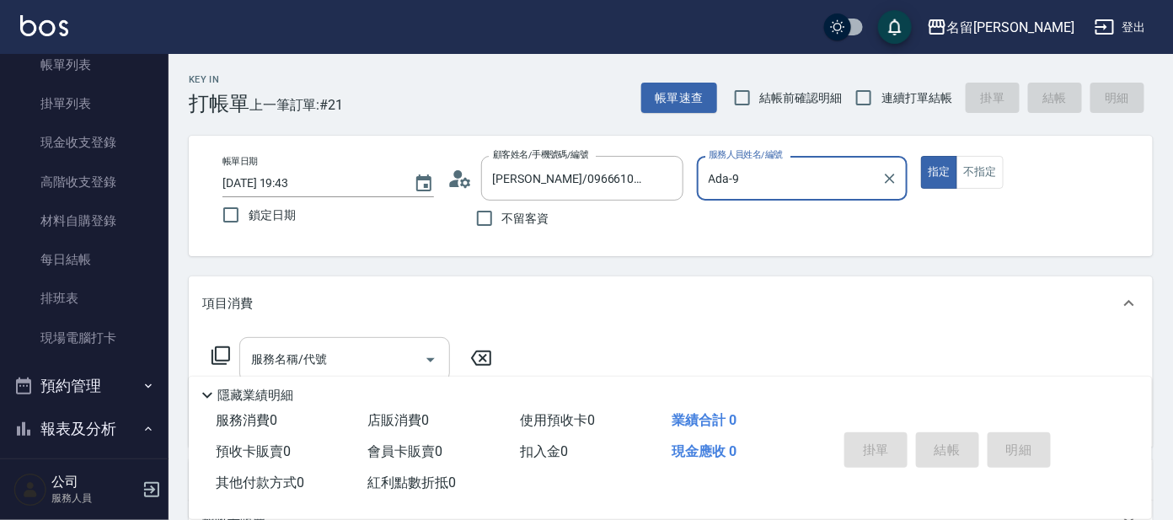
click at [326, 345] on input "服務名稱/代號" at bounding box center [332, 359] width 170 height 29
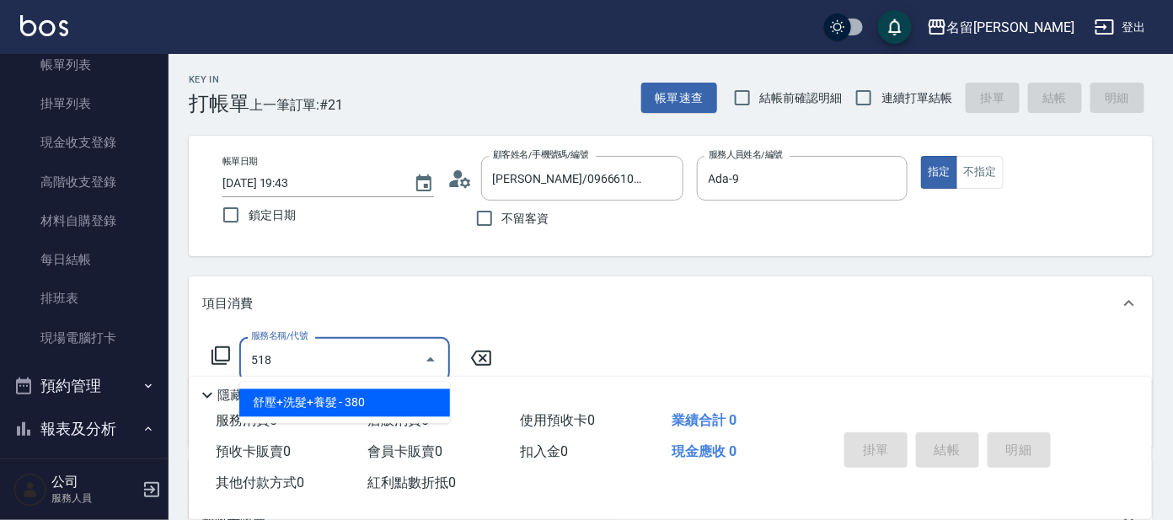
click at [335, 397] on span "舒壓+洗髮+養髮 - 380" at bounding box center [344, 403] width 211 height 28
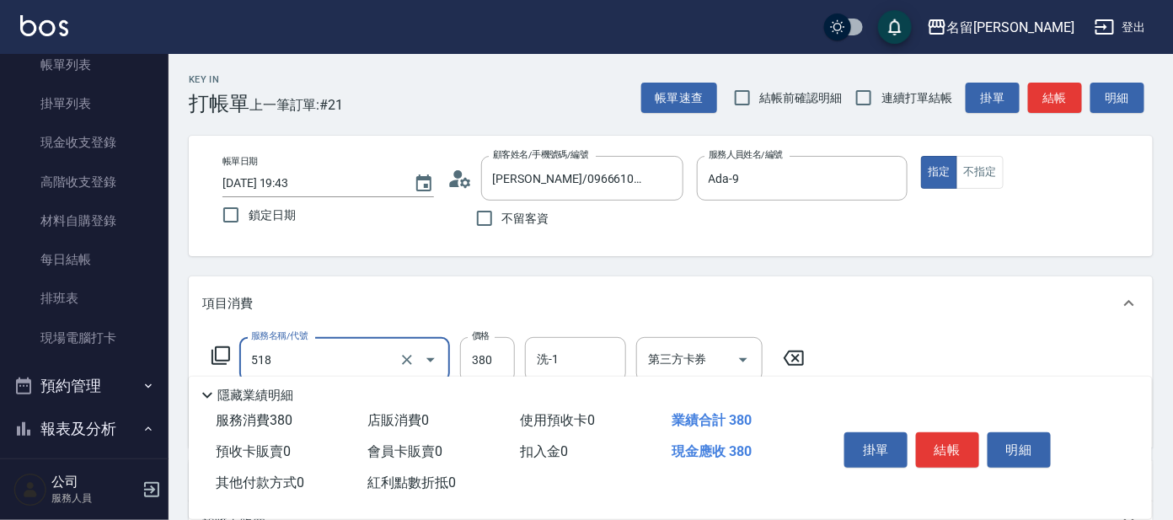
type input "舒壓+洗髮+養髮(518)"
click at [214, 351] on icon at bounding box center [221, 355] width 20 height 20
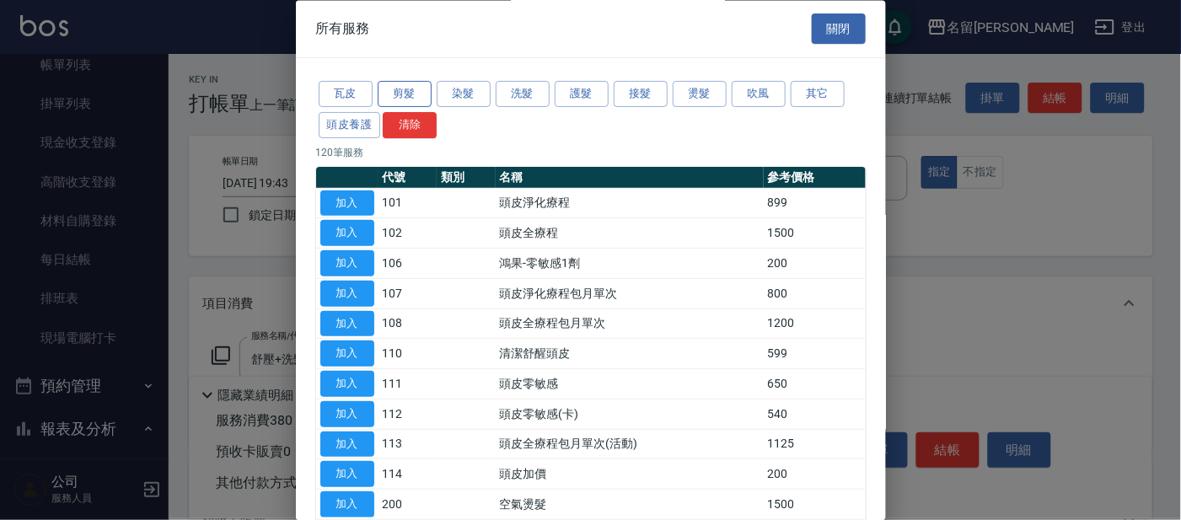
click at [415, 88] on button "剪髮" at bounding box center [404, 95] width 54 height 26
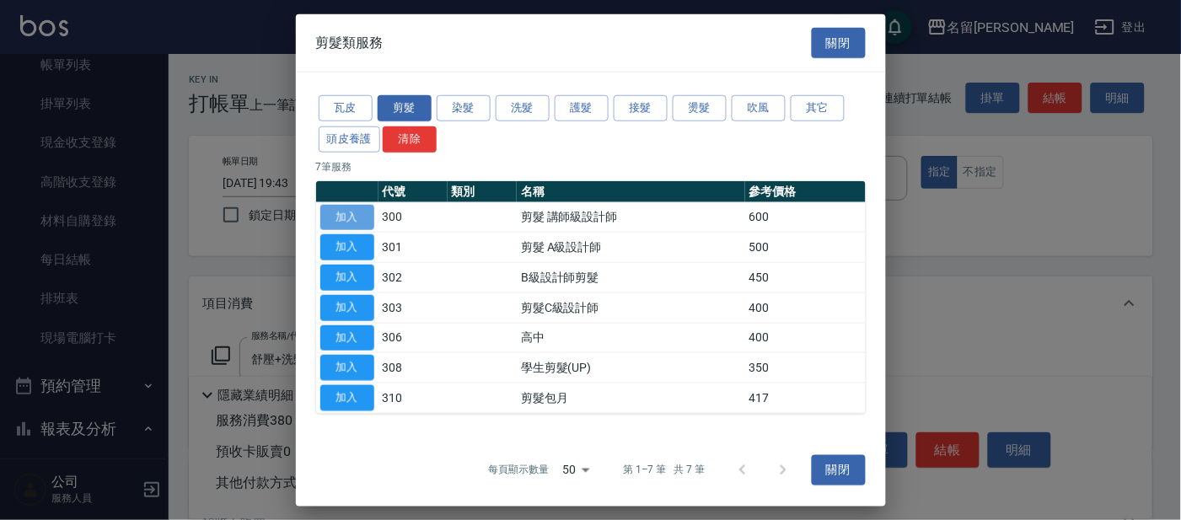
click at [356, 211] on button "加入" at bounding box center [347, 217] width 54 height 26
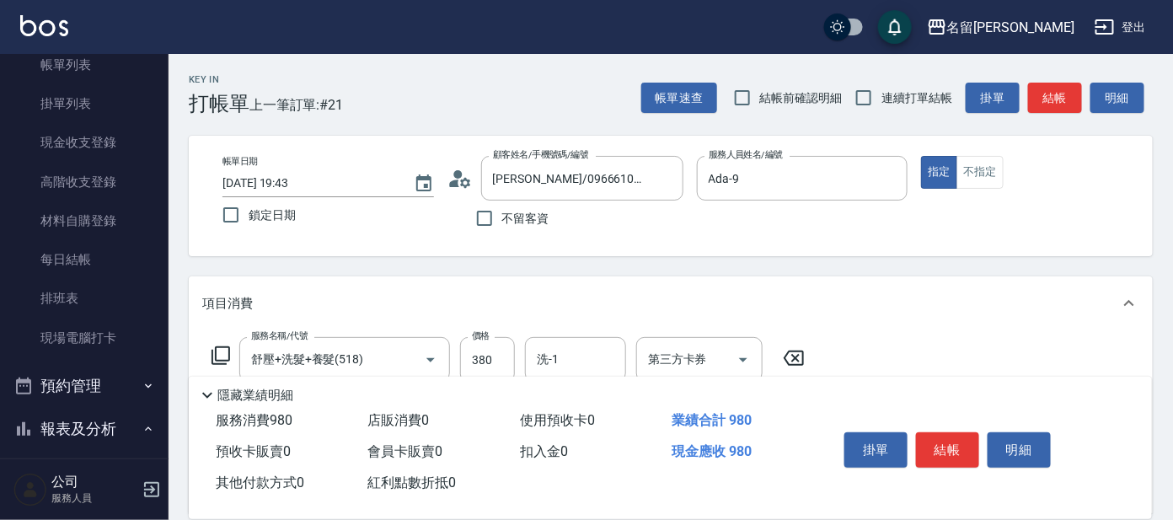
click at [228, 349] on icon at bounding box center [220, 355] width 19 height 19
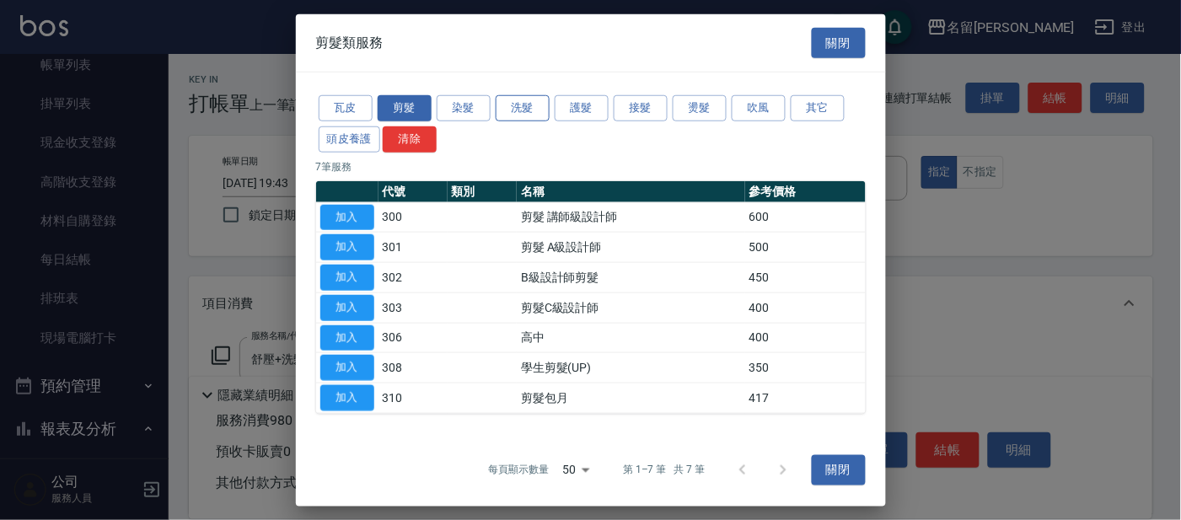
click at [524, 103] on button "洗髮" at bounding box center [522, 108] width 54 height 26
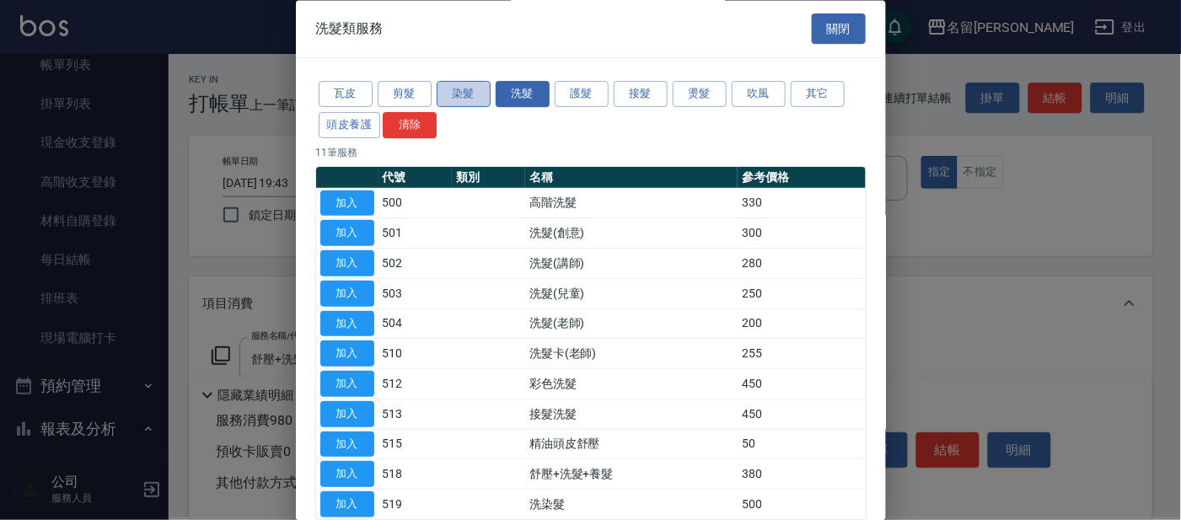
click at [462, 96] on button "染髮" at bounding box center [463, 95] width 54 height 26
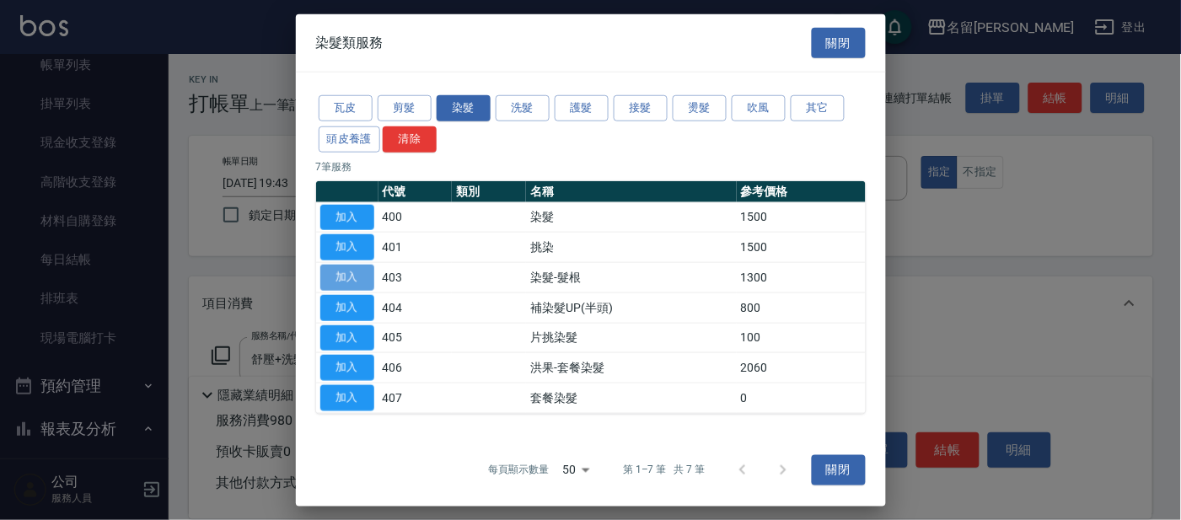
click at [351, 281] on button "加入" at bounding box center [347, 278] width 54 height 26
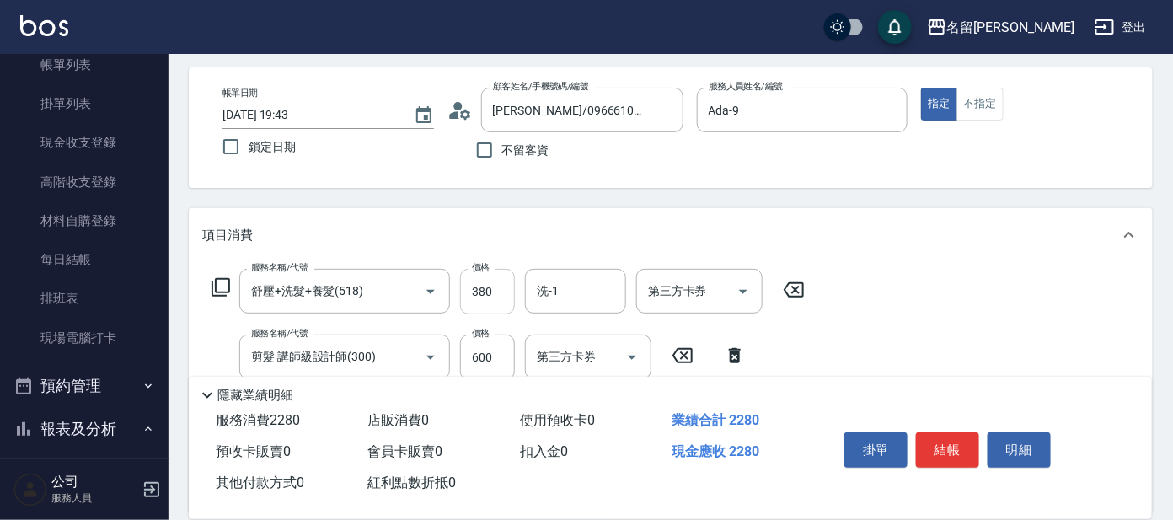
scroll to position [104, 0]
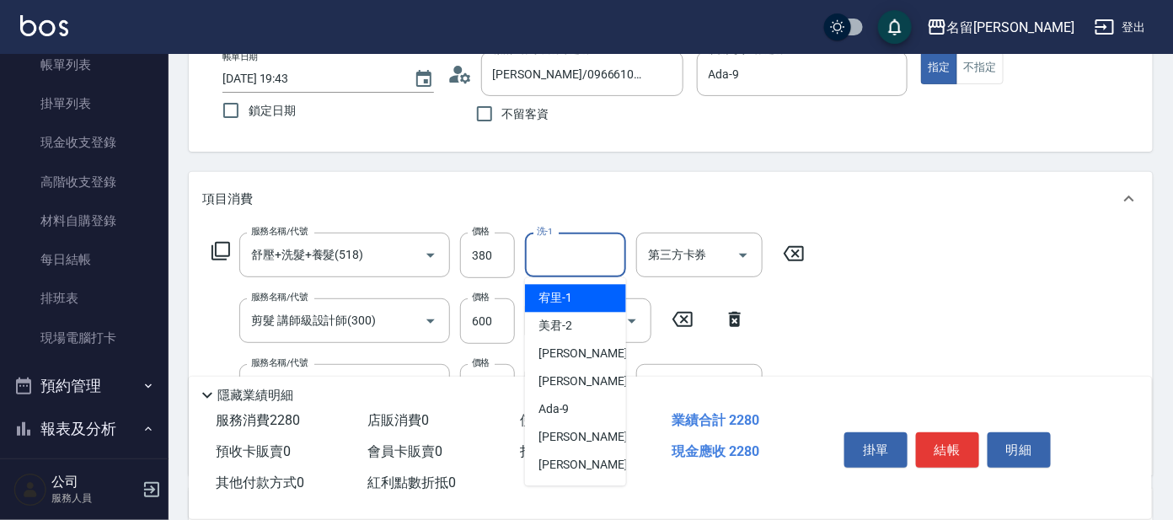
click at [561, 257] on input "洗-1" at bounding box center [576, 254] width 86 height 29
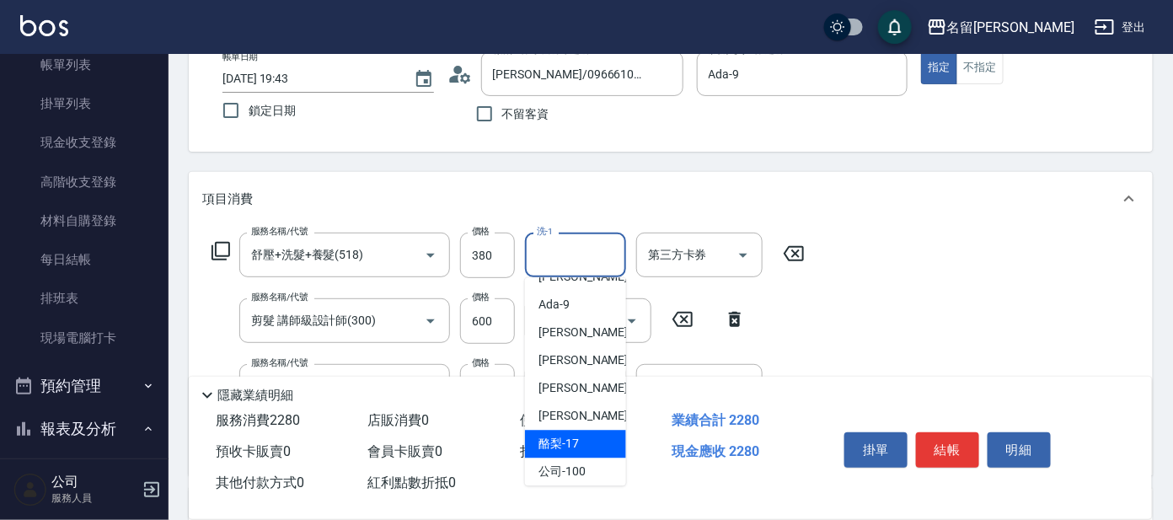
click at [578, 431] on div "酪梨 -17" at bounding box center [575, 445] width 101 height 28
type input "酪梨-17"
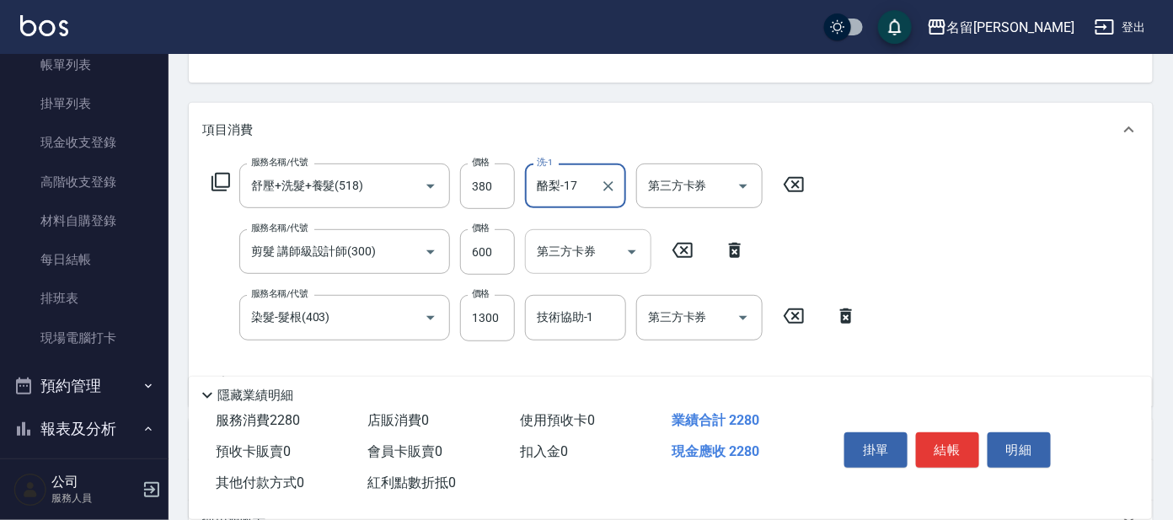
scroll to position [210, 0]
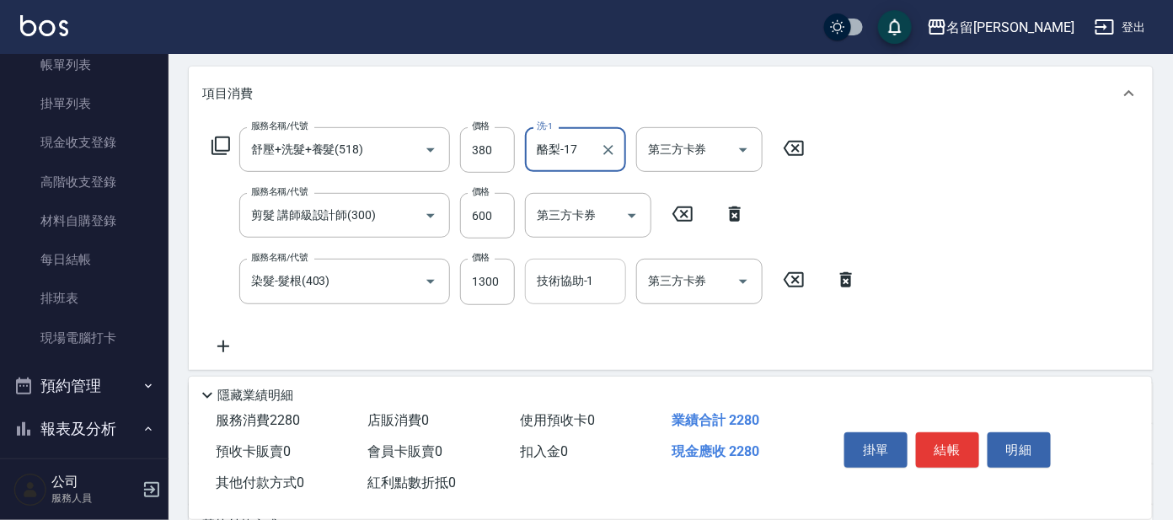
drag, startPoint x: 608, startPoint y: 286, endPoint x: 598, endPoint y: 292, distance: 11.0
click at [608, 287] on input "技術協助-1" at bounding box center [576, 280] width 86 height 29
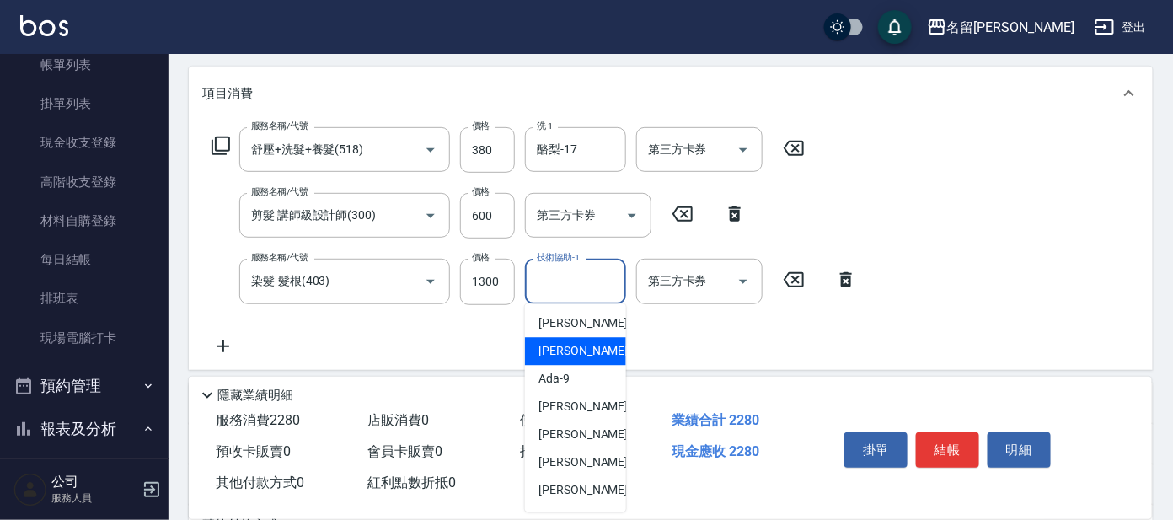
scroll to position [104, 0]
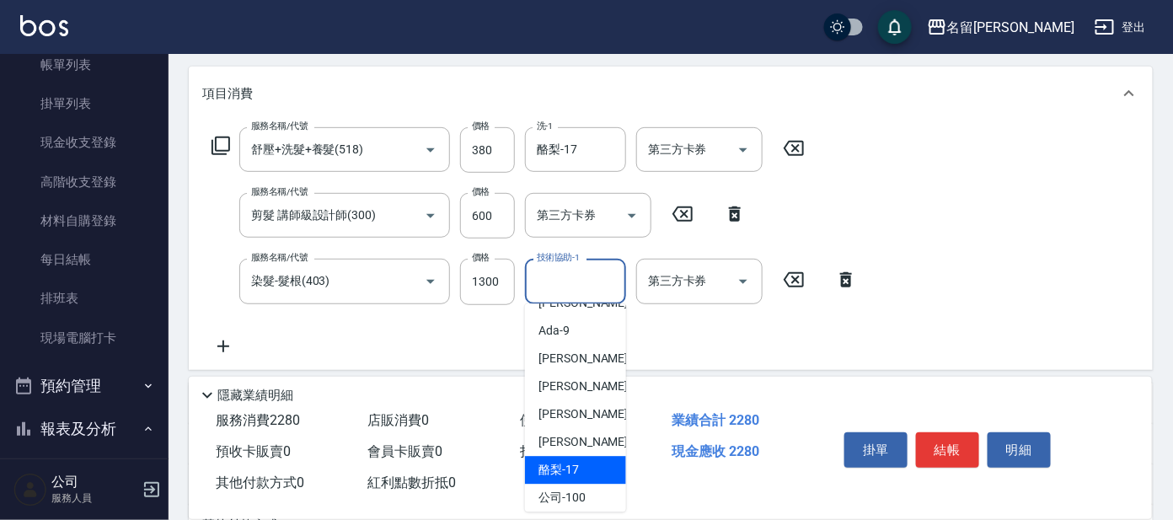
click at [570, 462] on span "酪梨 -17" at bounding box center [558, 471] width 40 height 18
type input "酪梨-17"
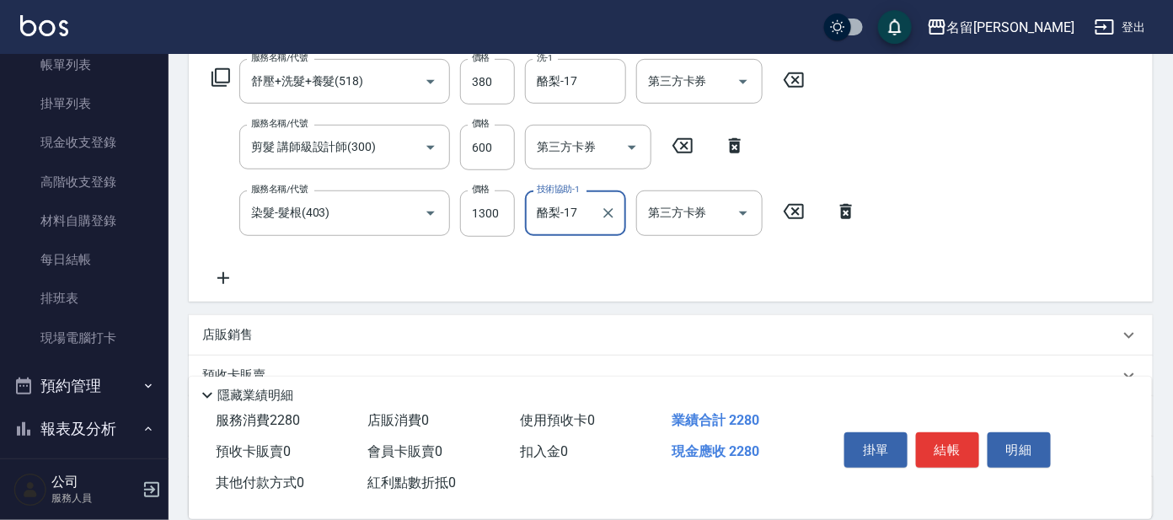
scroll to position [210, 0]
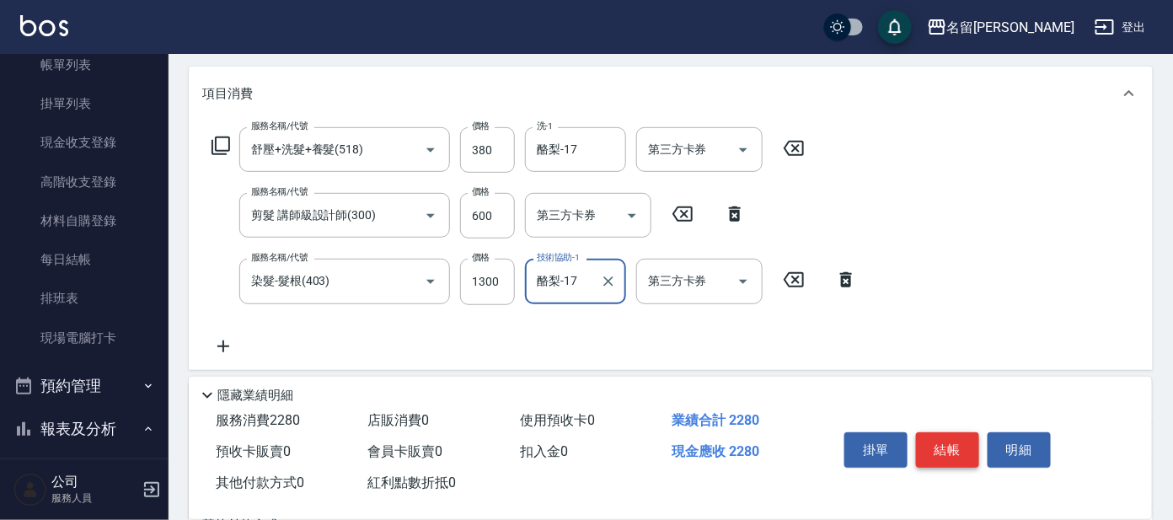
click at [952, 435] on button "結帳" at bounding box center [947, 449] width 63 height 35
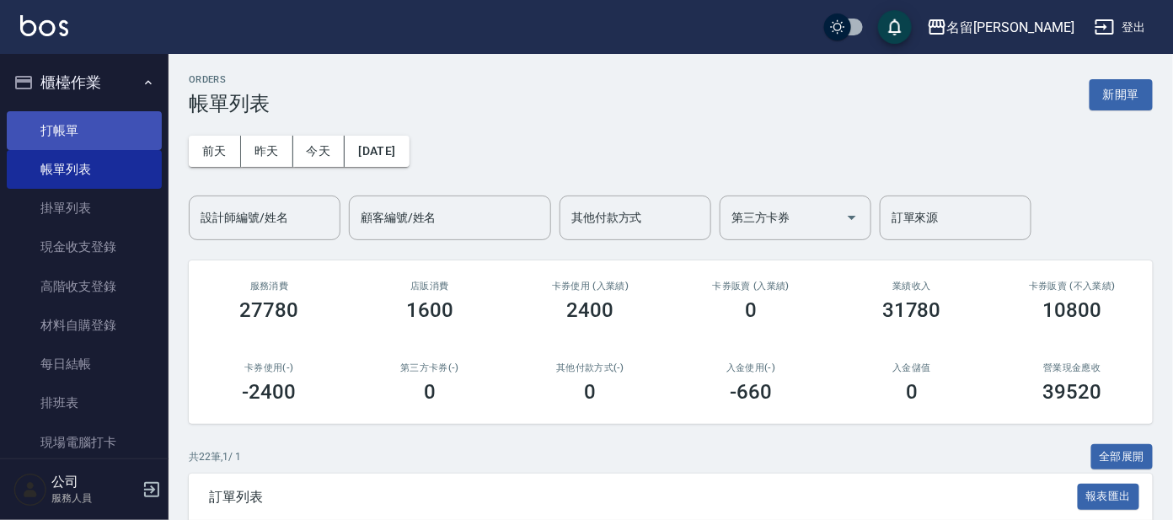
click at [94, 126] on link "打帳單" at bounding box center [84, 130] width 155 height 39
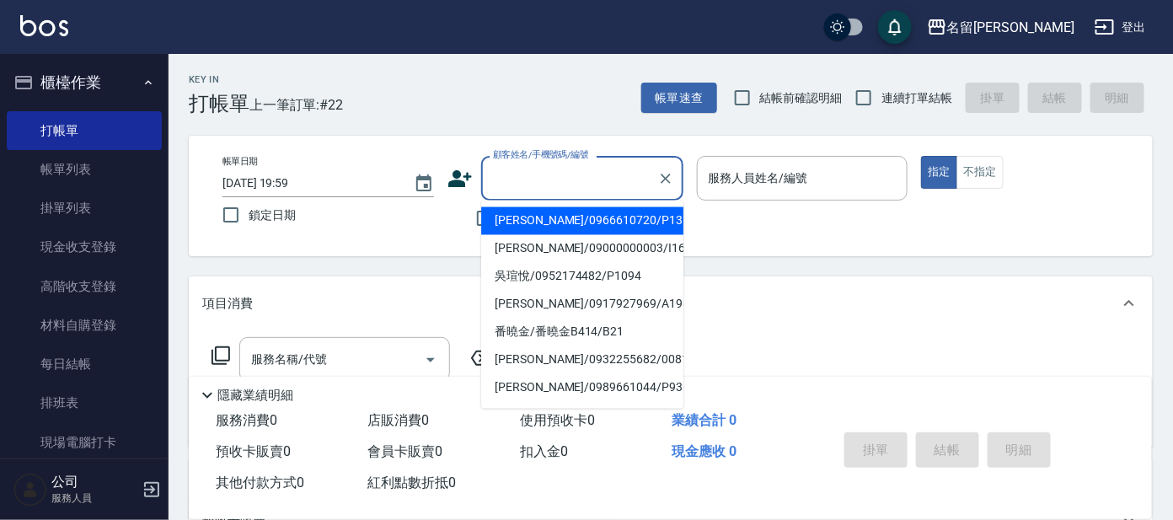
click at [549, 185] on input "顧客姓名/手機號碼/編號" at bounding box center [570, 177] width 162 height 29
click at [550, 217] on li "[PERSON_NAME]/0966610720/P1357" at bounding box center [582, 221] width 202 height 28
type input "[PERSON_NAME]/0966610720/P1357"
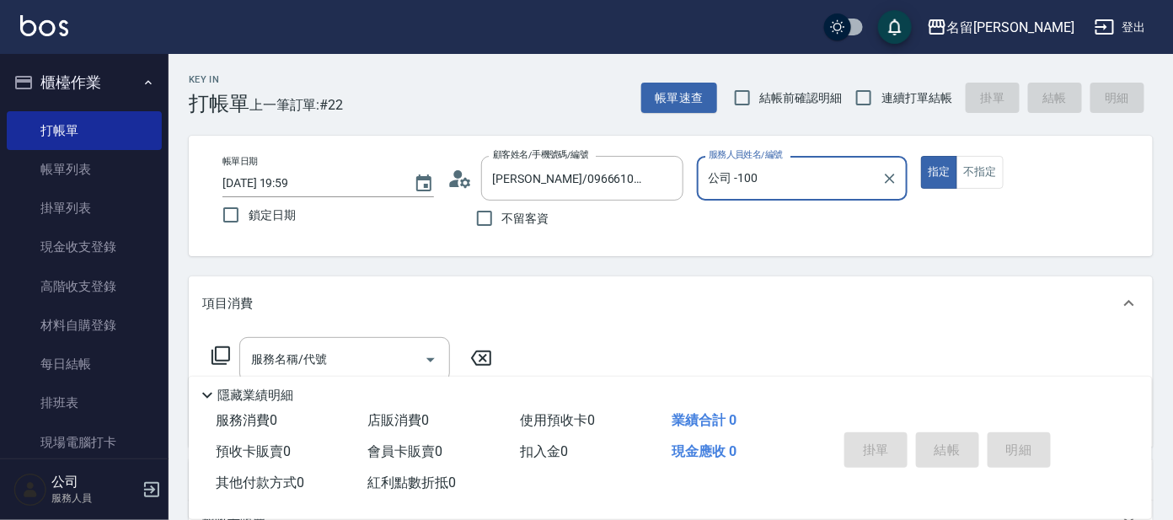
click at [808, 176] on input "公司 -100" at bounding box center [789, 177] width 171 height 29
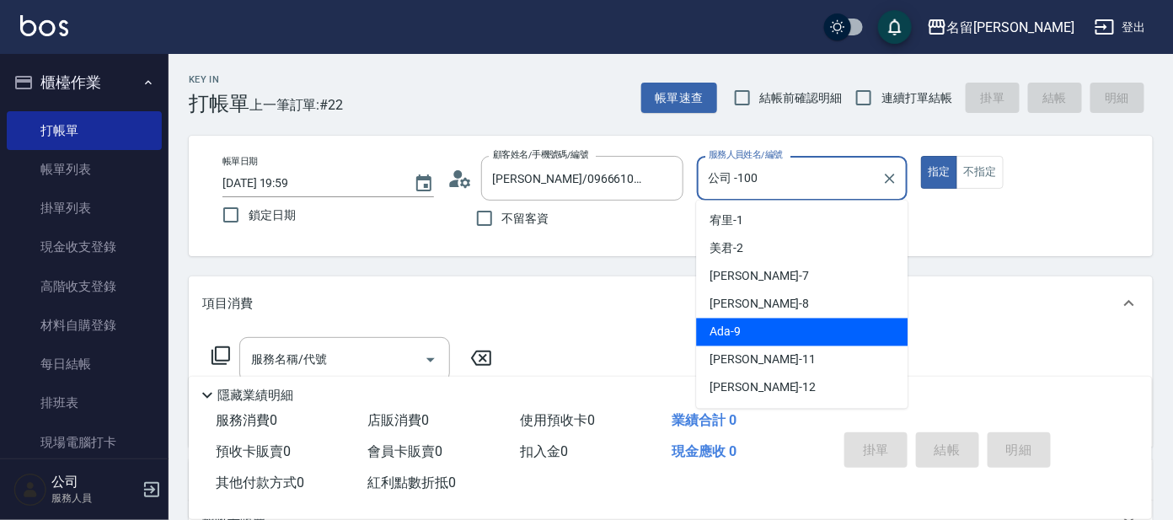
click at [764, 336] on div "Ada -9" at bounding box center [801, 333] width 211 height 28
type input "Ada-9"
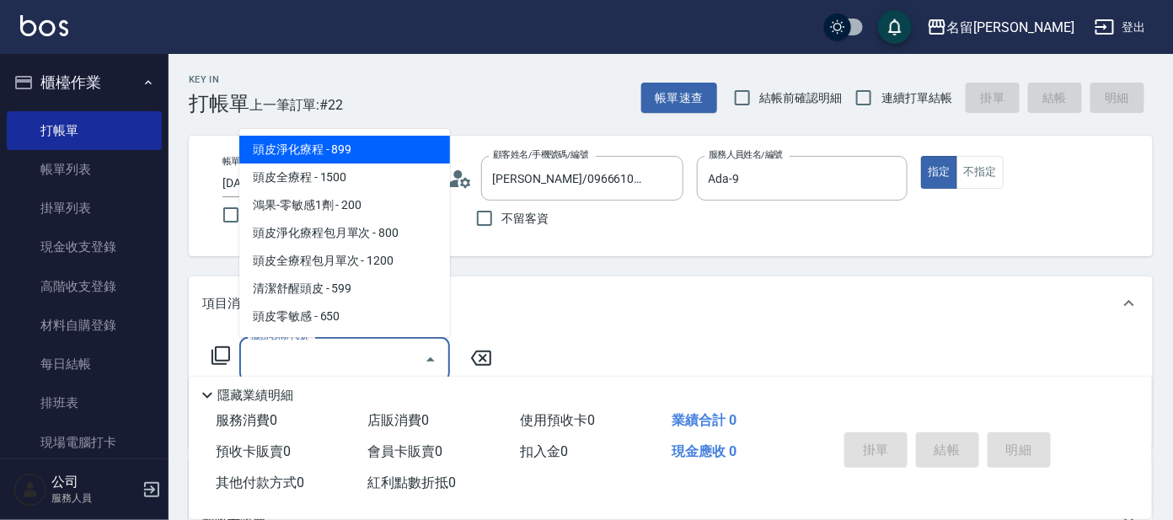
drag, startPoint x: 367, startPoint y: 356, endPoint x: 337, endPoint y: 356, distance: 30.3
click at [367, 356] on input "服務名稱/代號" at bounding box center [332, 359] width 170 height 29
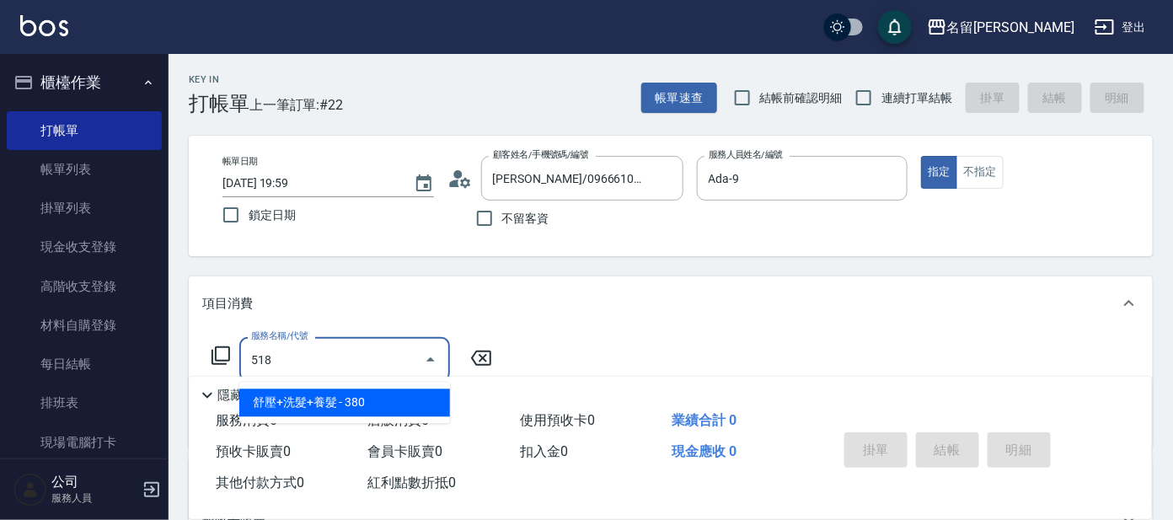
drag, startPoint x: 366, startPoint y: 404, endPoint x: 454, endPoint y: 367, distance: 95.9
click at [367, 404] on span "舒壓+洗髮+養髮 - 380" at bounding box center [344, 403] width 211 height 28
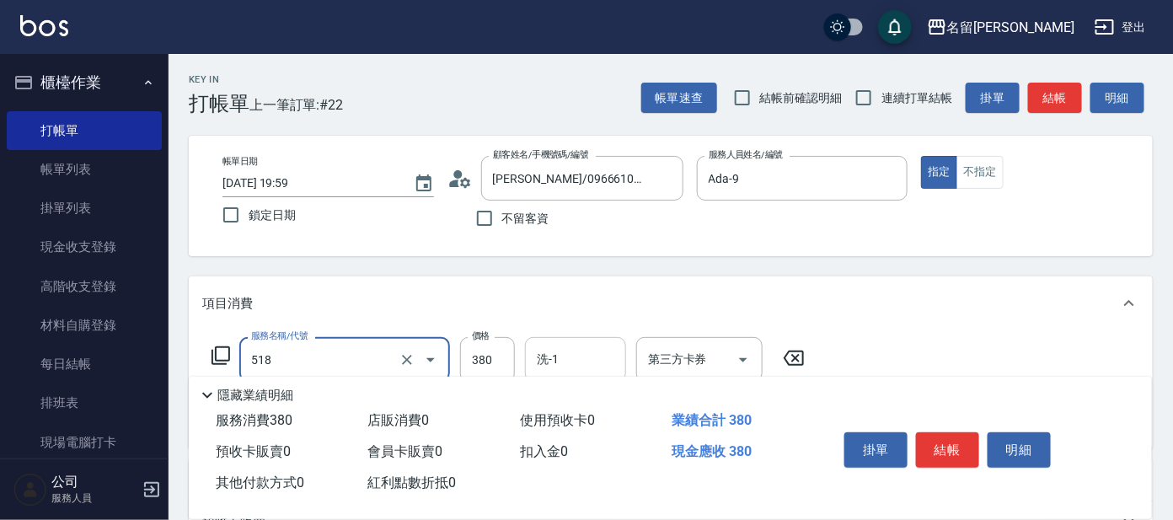
type input "舒壓+洗髮+養髮(518)"
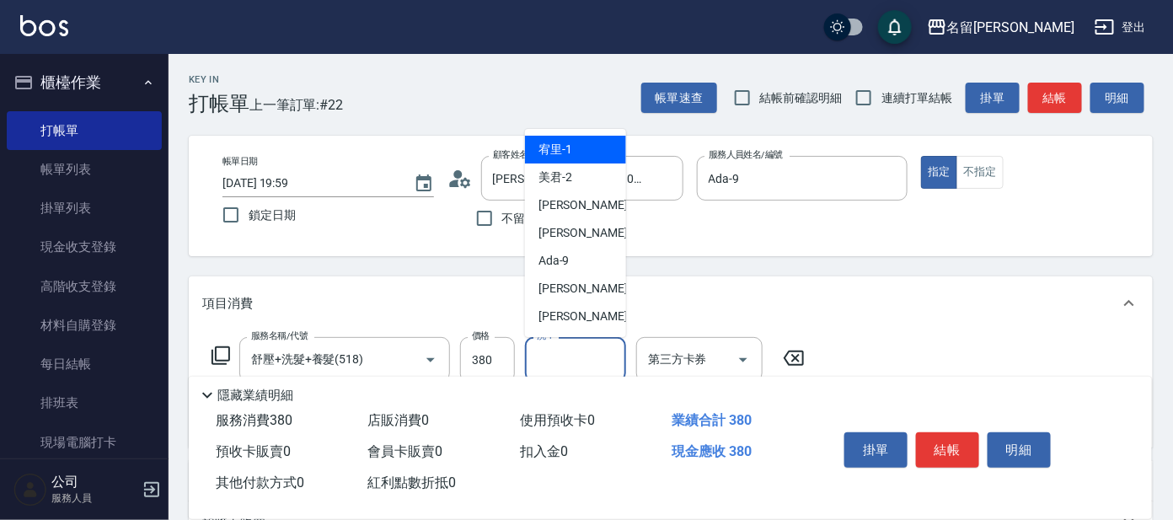
drag, startPoint x: 547, startPoint y: 356, endPoint x: 589, endPoint y: 316, distance: 58.4
click at [554, 354] on input "洗-1" at bounding box center [576, 359] width 86 height 29
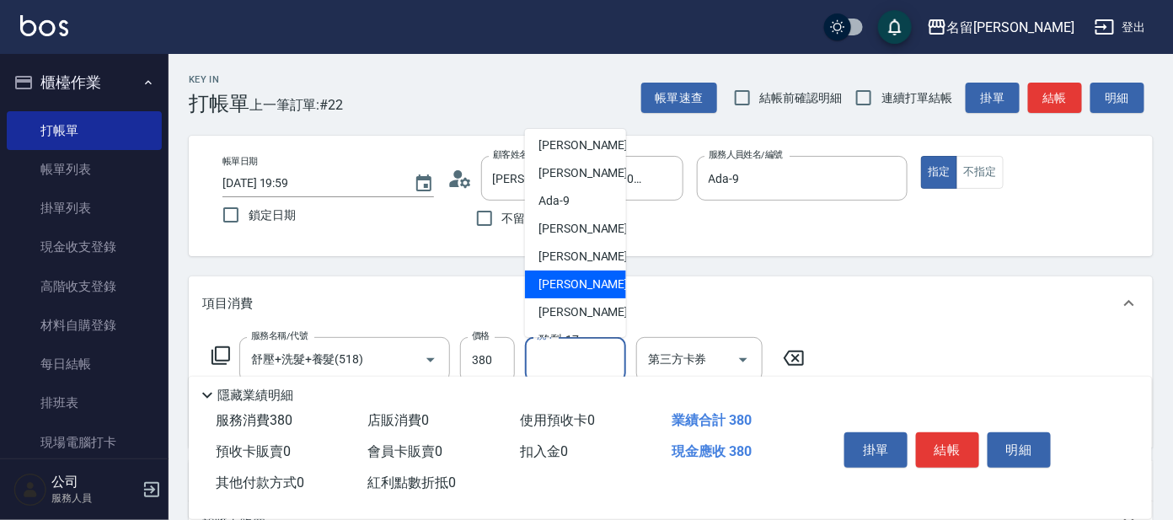
scroll to position [104, 0]
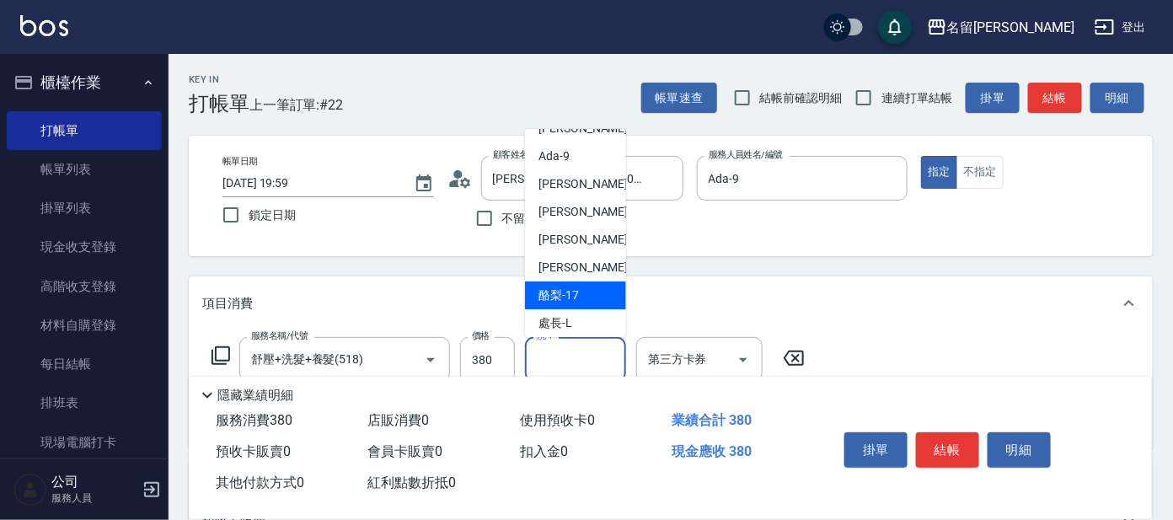
click at [579, 292] on div "酪梨 -17" at bounding box center [575, 295] width 101 height 28
type input "酪梨-17"
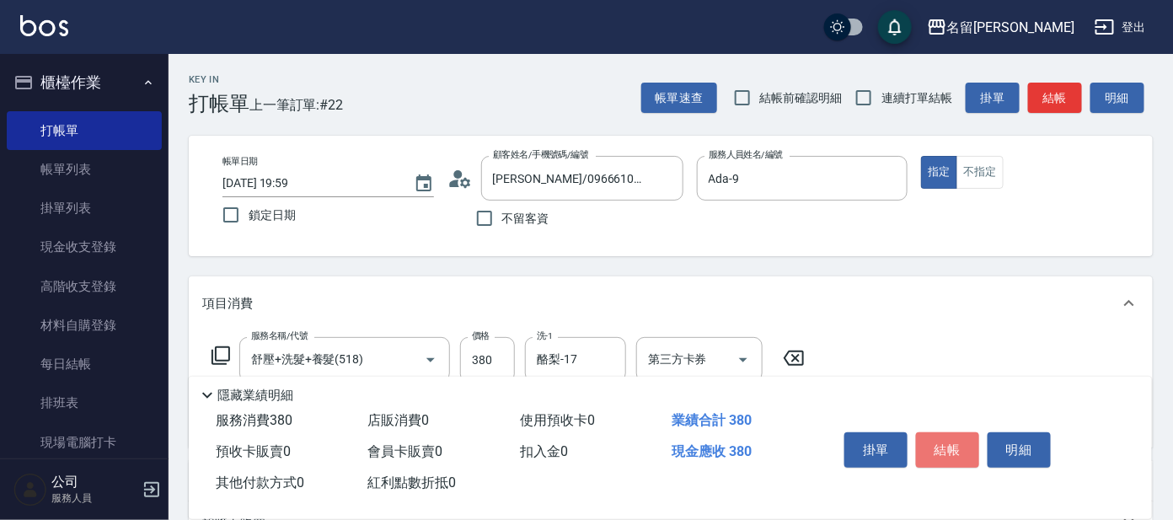
drag, startPoint x: 953, startPoint y: 445, endPoint x: 936, endPoint y: 437, distance: 18.5
click at [950, 444] on button "結帳" at bounding box center [947, 449] width 63 height 35
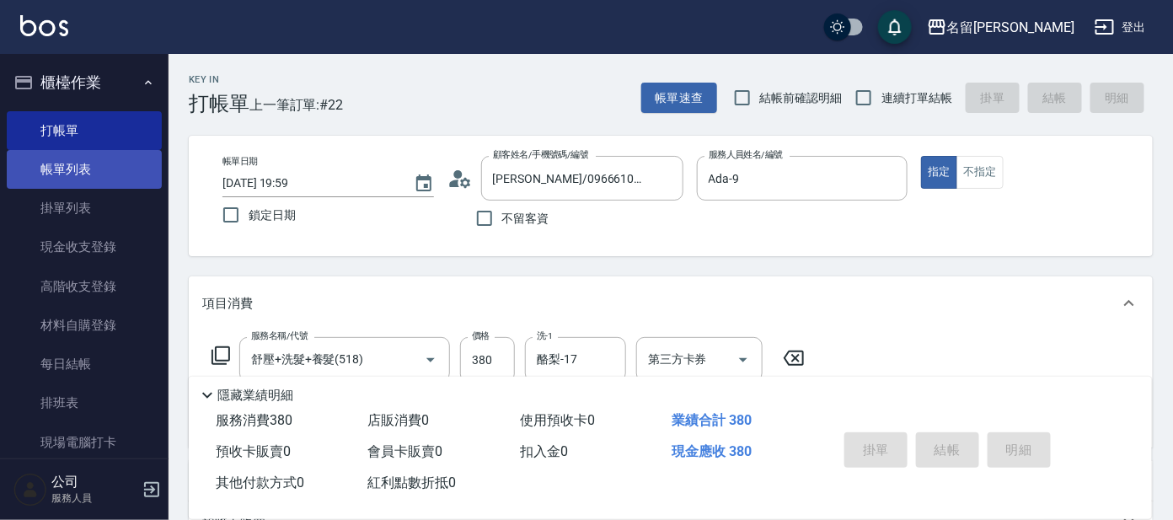
click at [52, 171] on link "帳單列表" at bounding box center [84, 169] width 155 height 39
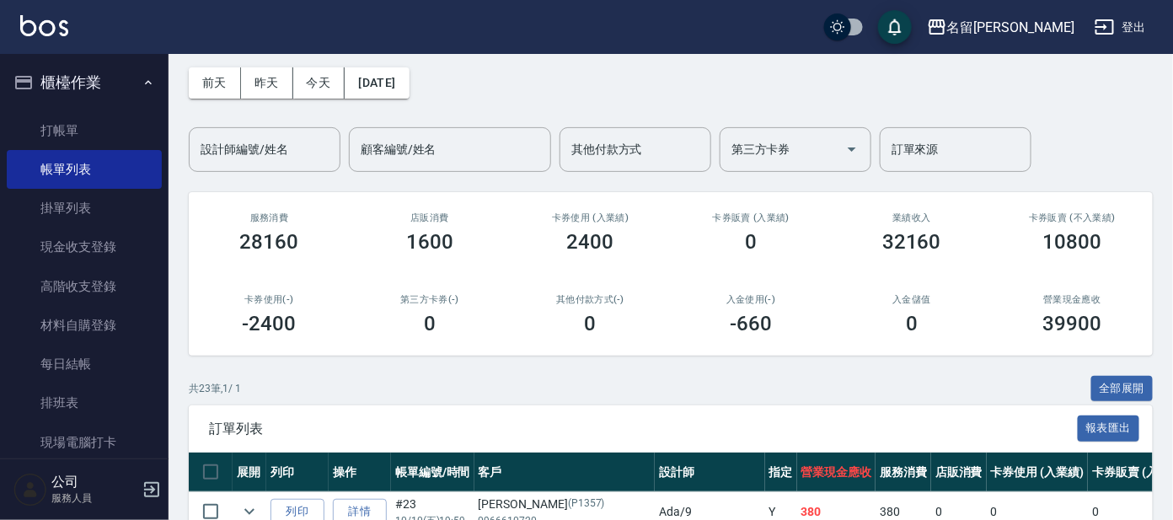
scroll to position [104, 0]
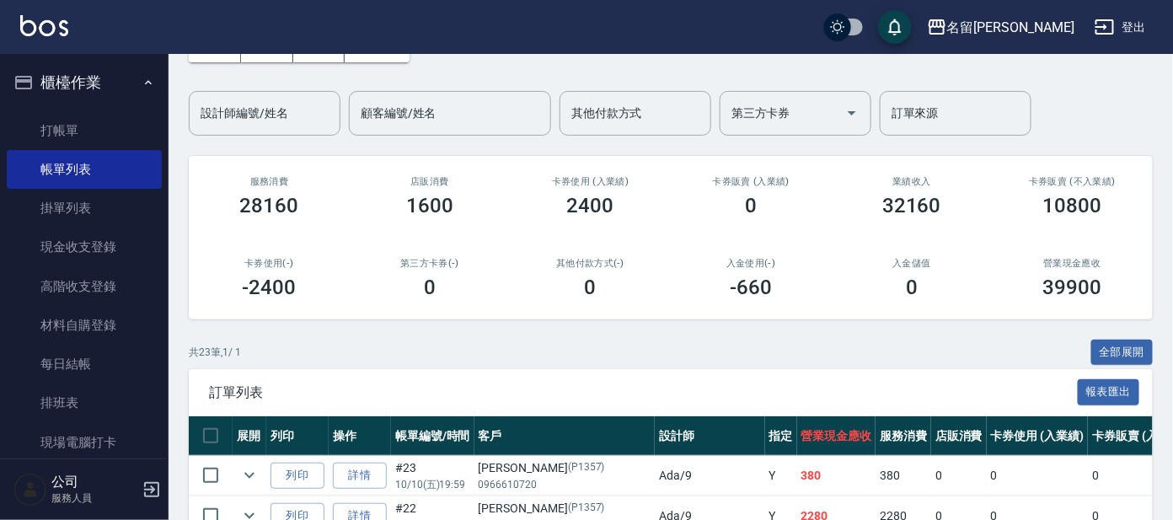
click at [278, 114] on input "設計師編號/姓名" at bounding box center [264, 113] width 137 height 29
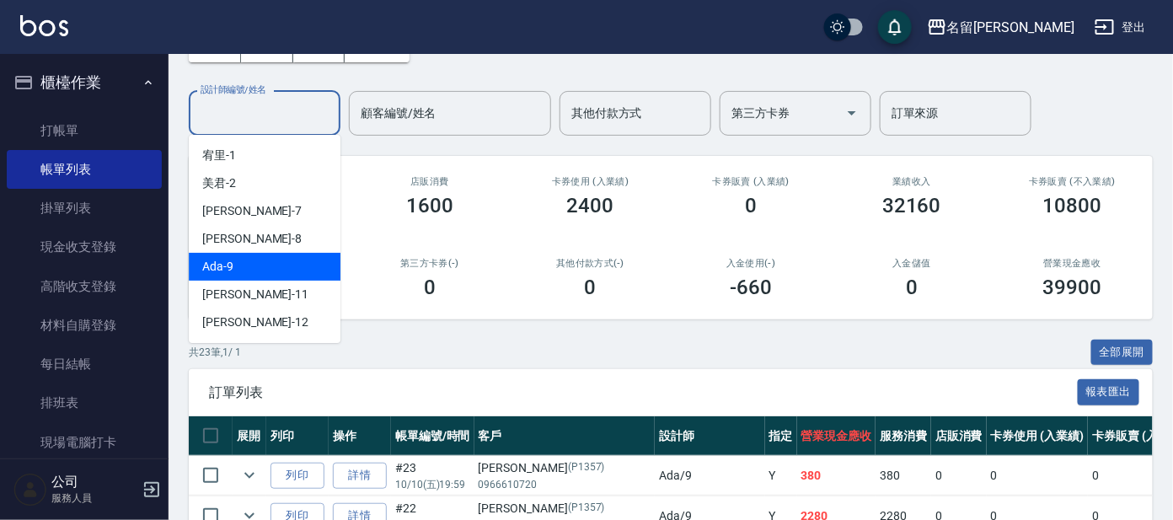
click at [266, 263] on div "Ada -9" at bounding box center [265, 267] width 152 height 28
type input "Ada-9"
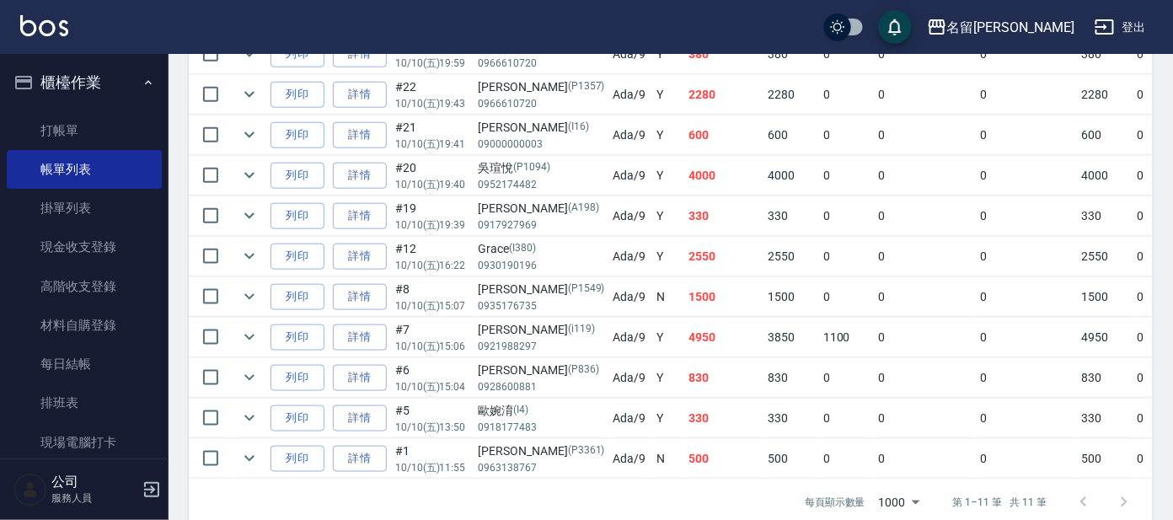
scroll to position [420, 0]
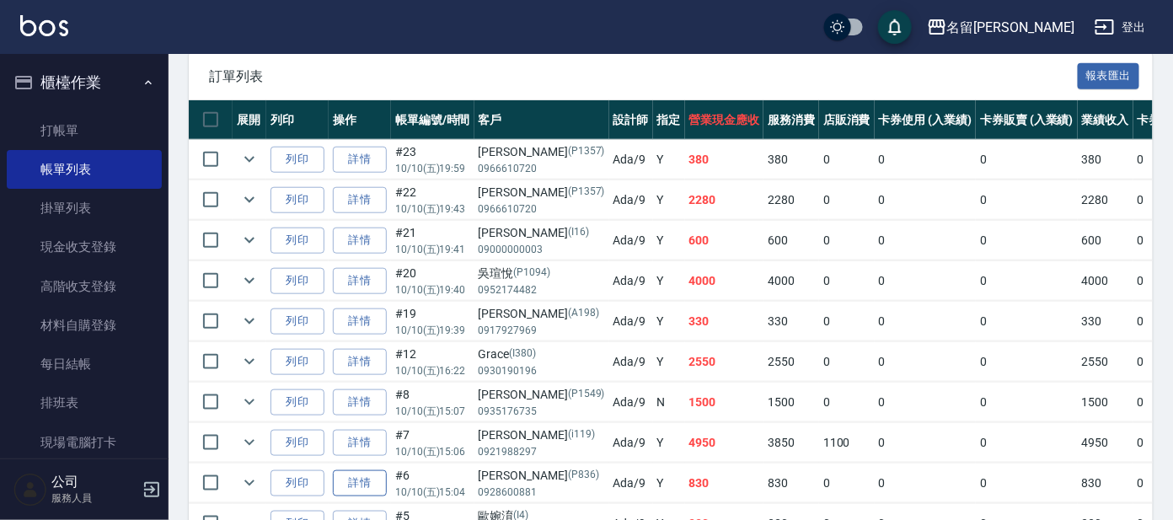
click at [367, 479] on link "詳情" at bounding box center [360, 483] width 54 height 26
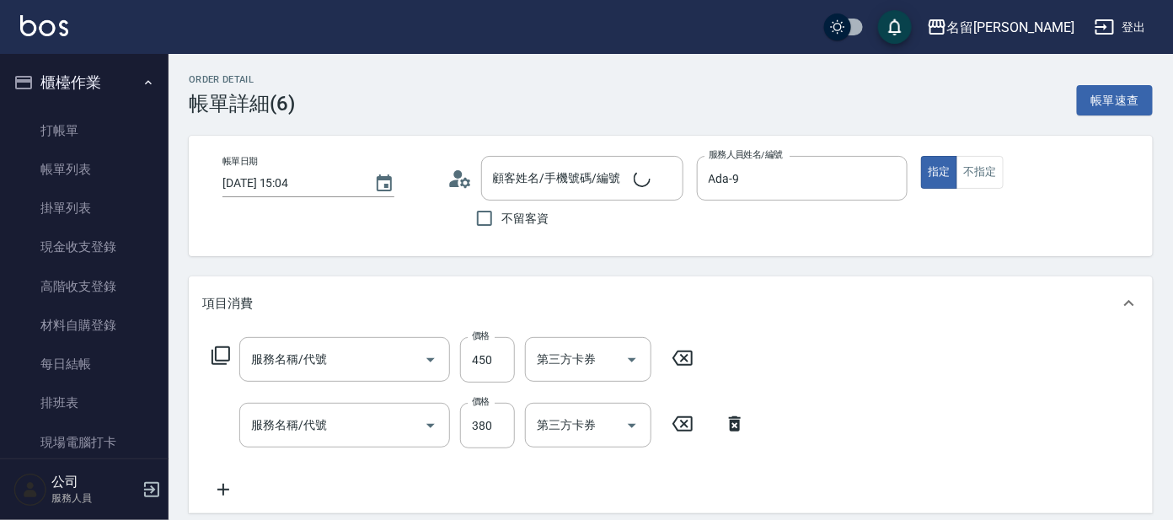
type input "[DATE] 15:04"
type input "Ada-9"
type input "[PERSON_NAME]/0928600881/P836"
type input "B級設計師剪髮(302)"
type input "舒壓+洗髮+養髮(518)"
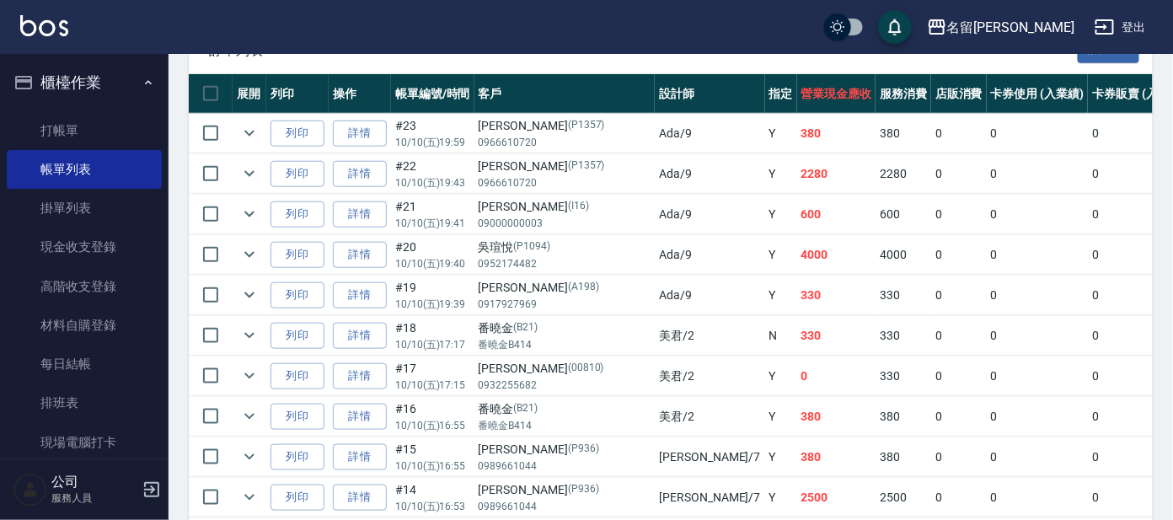
scroll to position [420, 0]
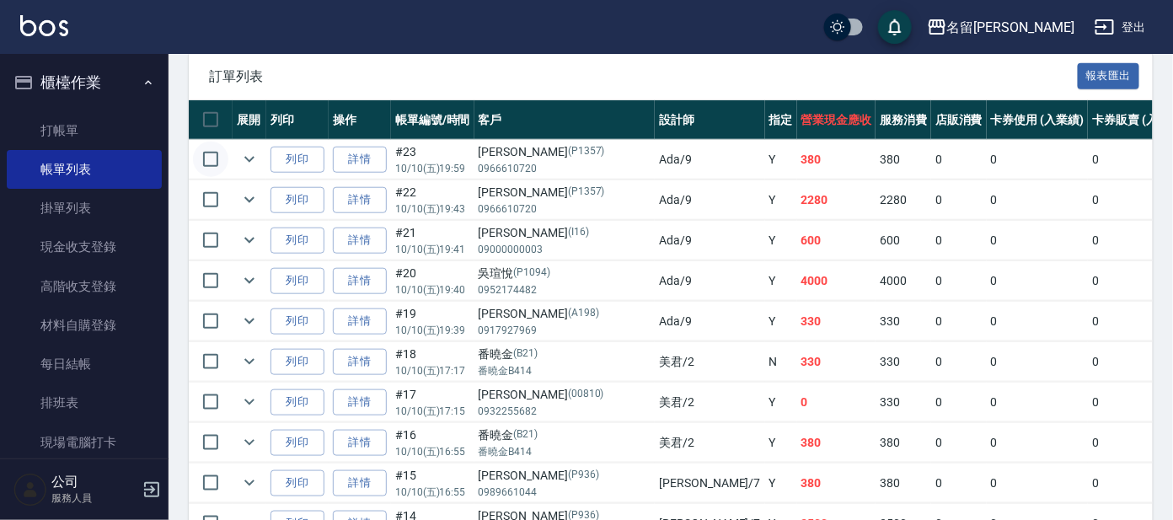
click at [206, 159] on input "checkbox" at bounding box center [210, 159] width 35 height 35
checkbox input "true"
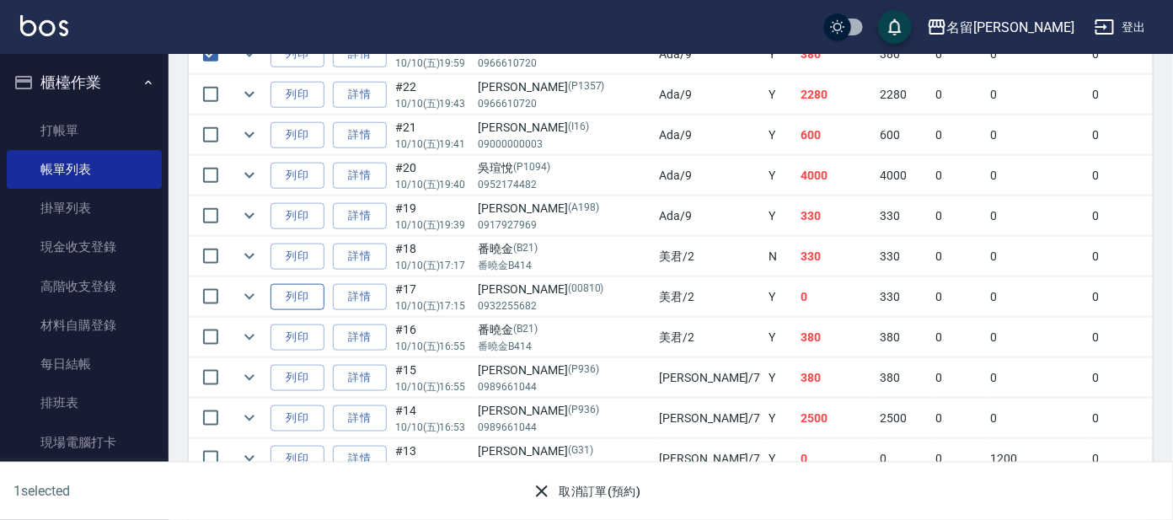
scroll to position [631, 0]
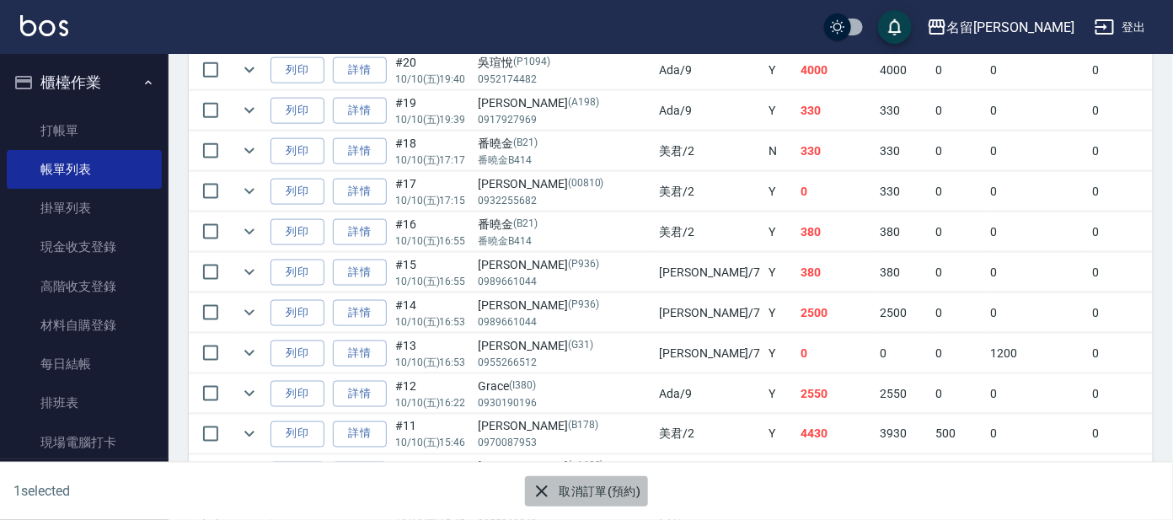
click at [602, 489] on button "取消訂單(預約)" at bounding box center [586, 491] width 122 height 31
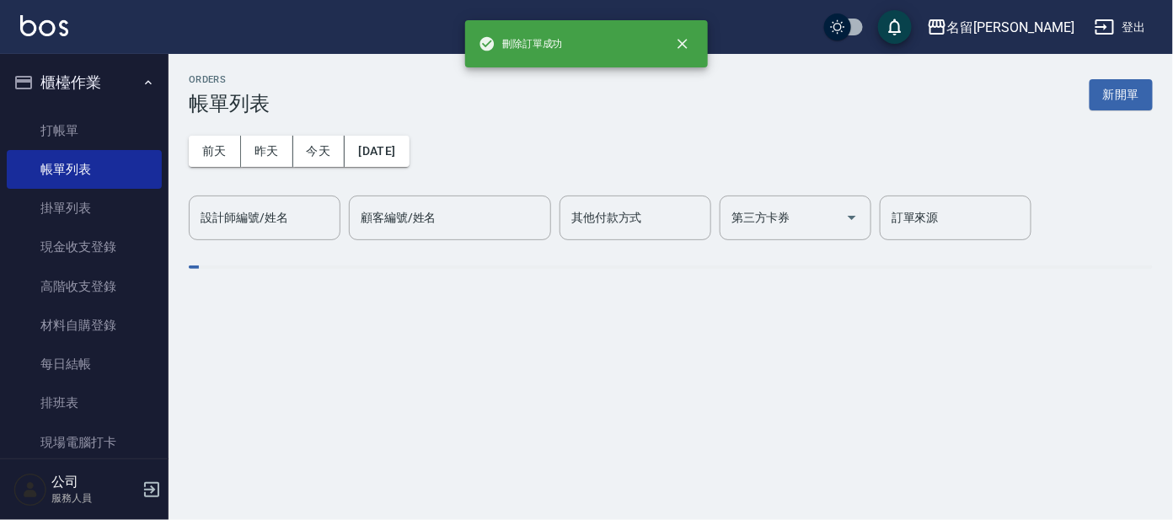
scroll to position [0, 0]
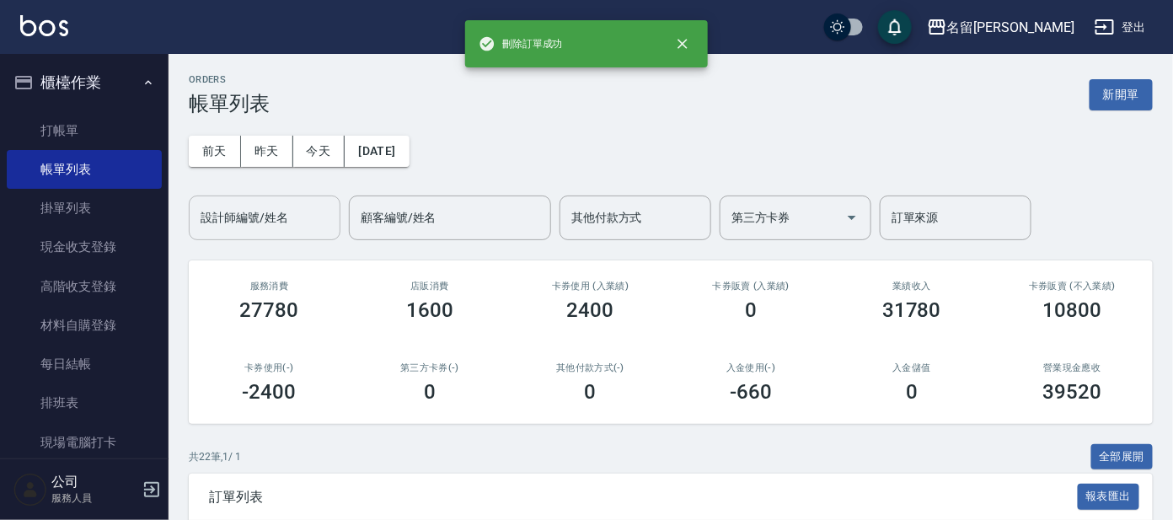
click at [242, 218] on input "設計師編號/姓名" at bounding box center [264, 217] width 137 height 29
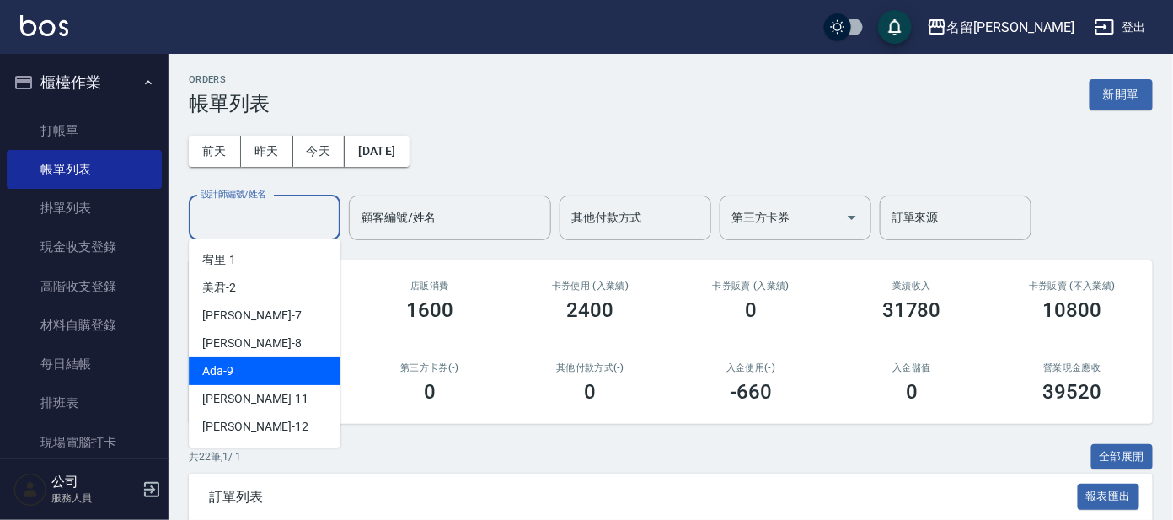
click at [245, 377] on div "Ada -9" at bounding box center [265, 371] width 152 height 28
type input "Ada-9"
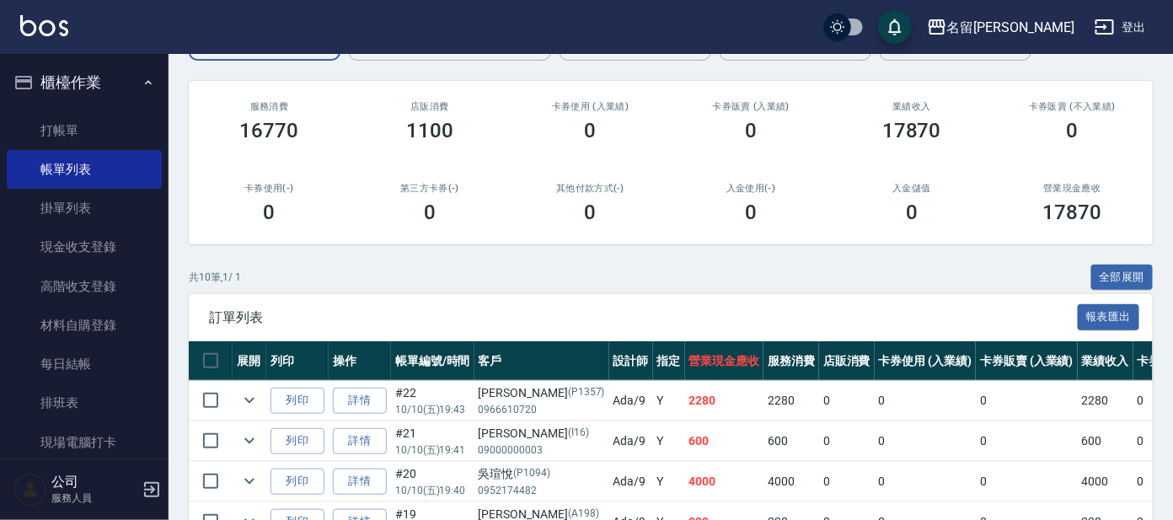
scroll to position [315, 0]
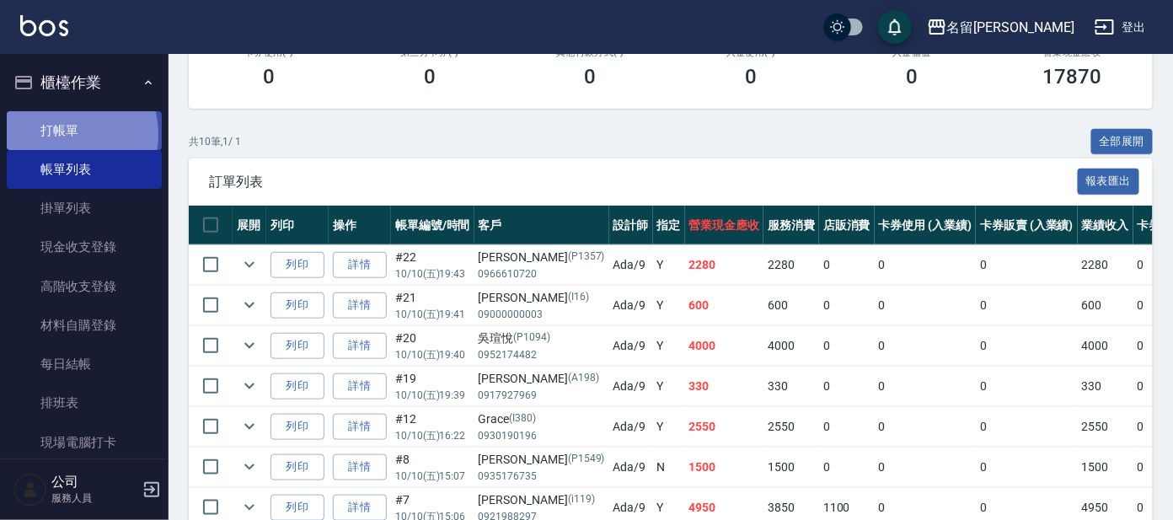
click at [60, 134] on link "打帳單" at bounding box center [84, 130] width 155 height 39
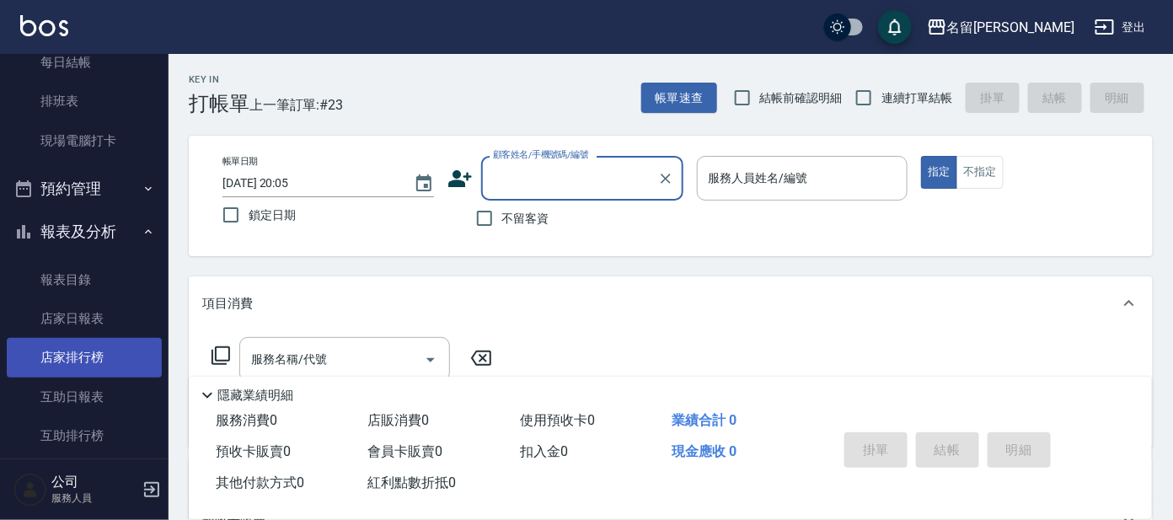
scroll to position [420, 0]
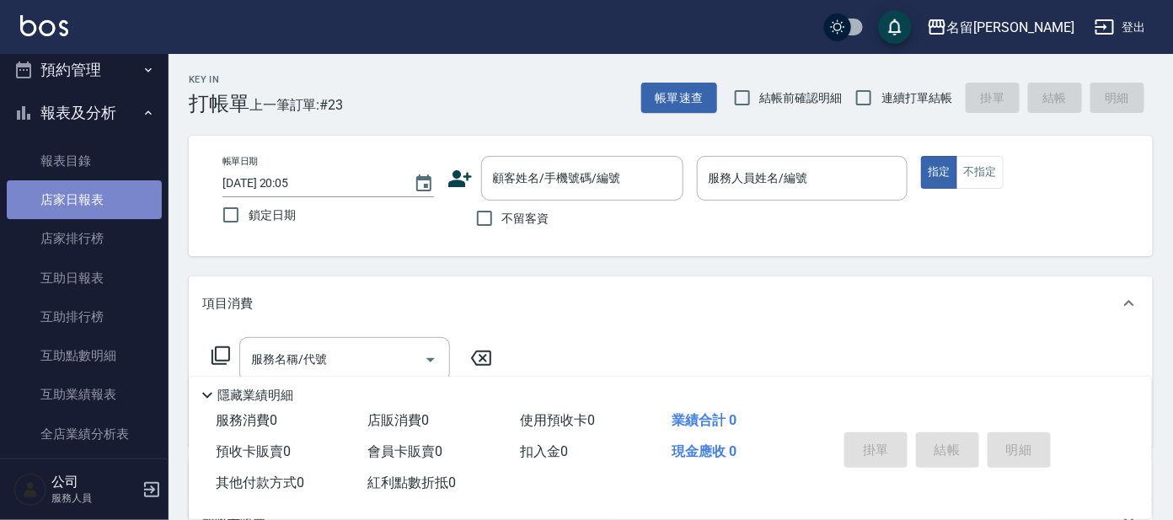
click at [89, 194] on link "店家日報表" at bounding box center [84, 199] width 155 height 39
